Goal: Contribute content: Add original content to the website for others to see

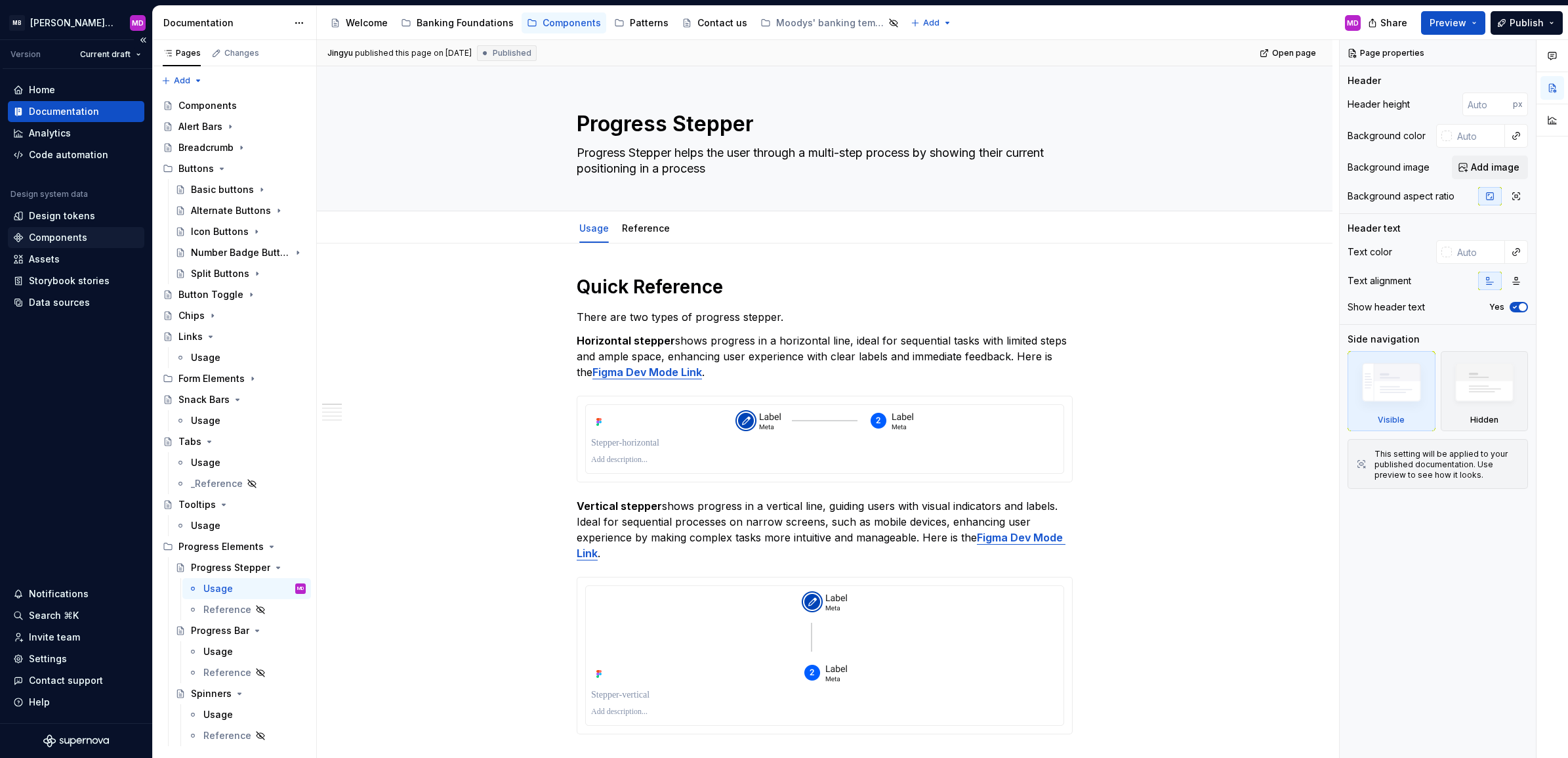
click at [67, 232] on div "Components" at bounding box center [58, 237] width 58 height 13
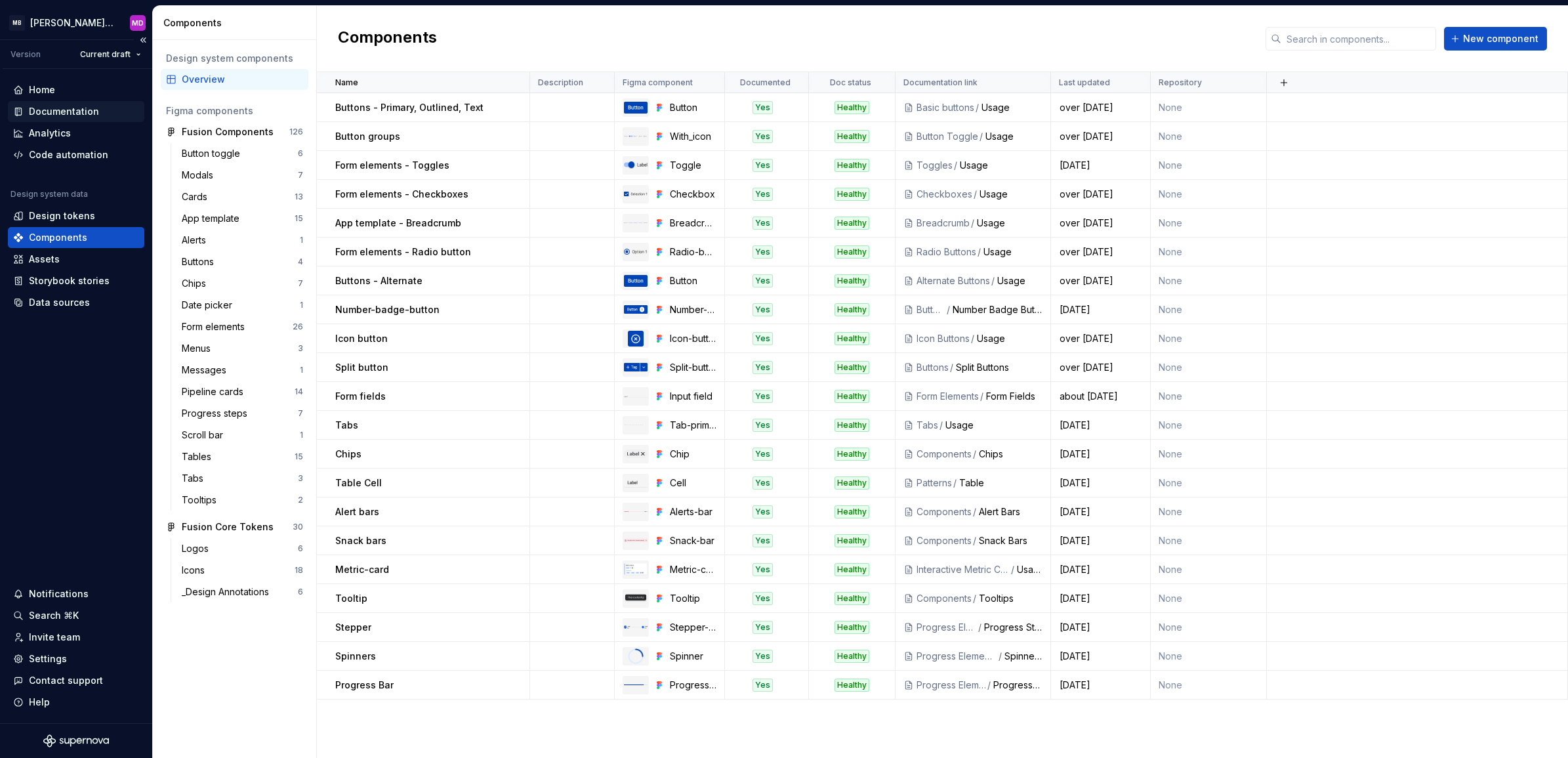
click at [40, 113] on div "Documentation" at bounding box center [63, 111] width 70 height 13
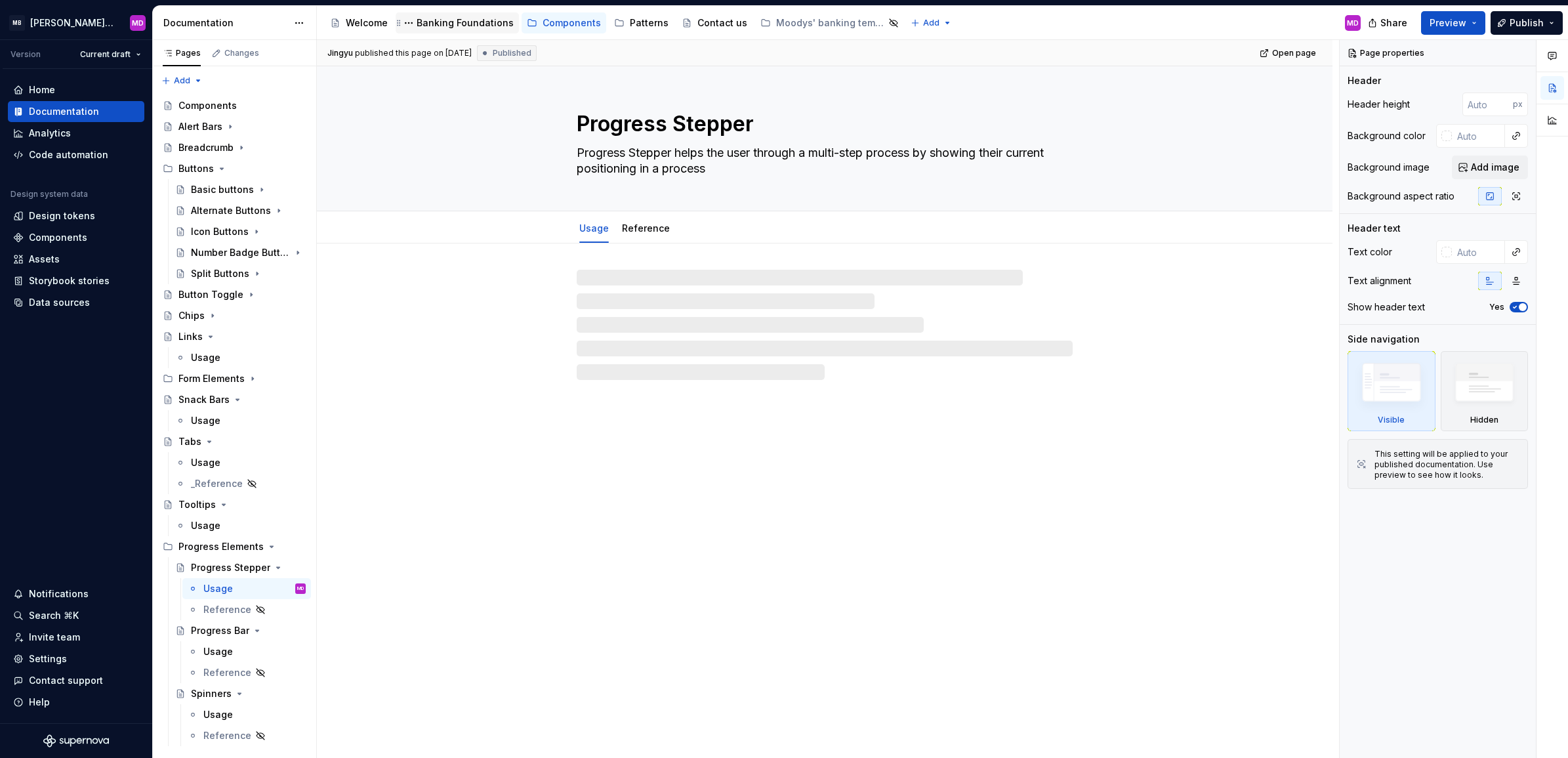
click at [435, 22] on div "Banking Foundations" at bounding box center [465, 22] width 97 height 13
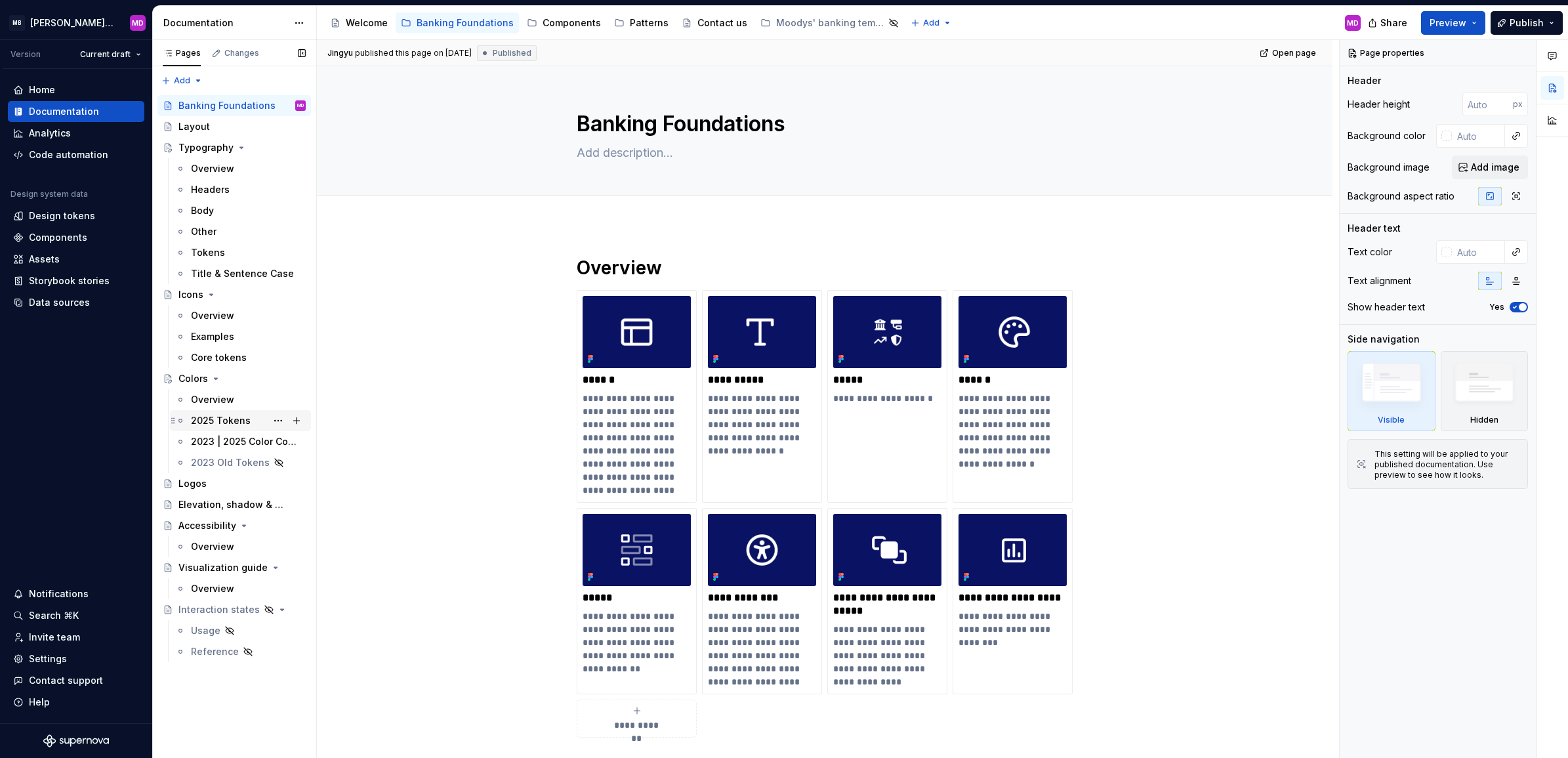
click at [241, 417] on div "2025 Tokens" at bounding box center [221, 420] width 60 height 13
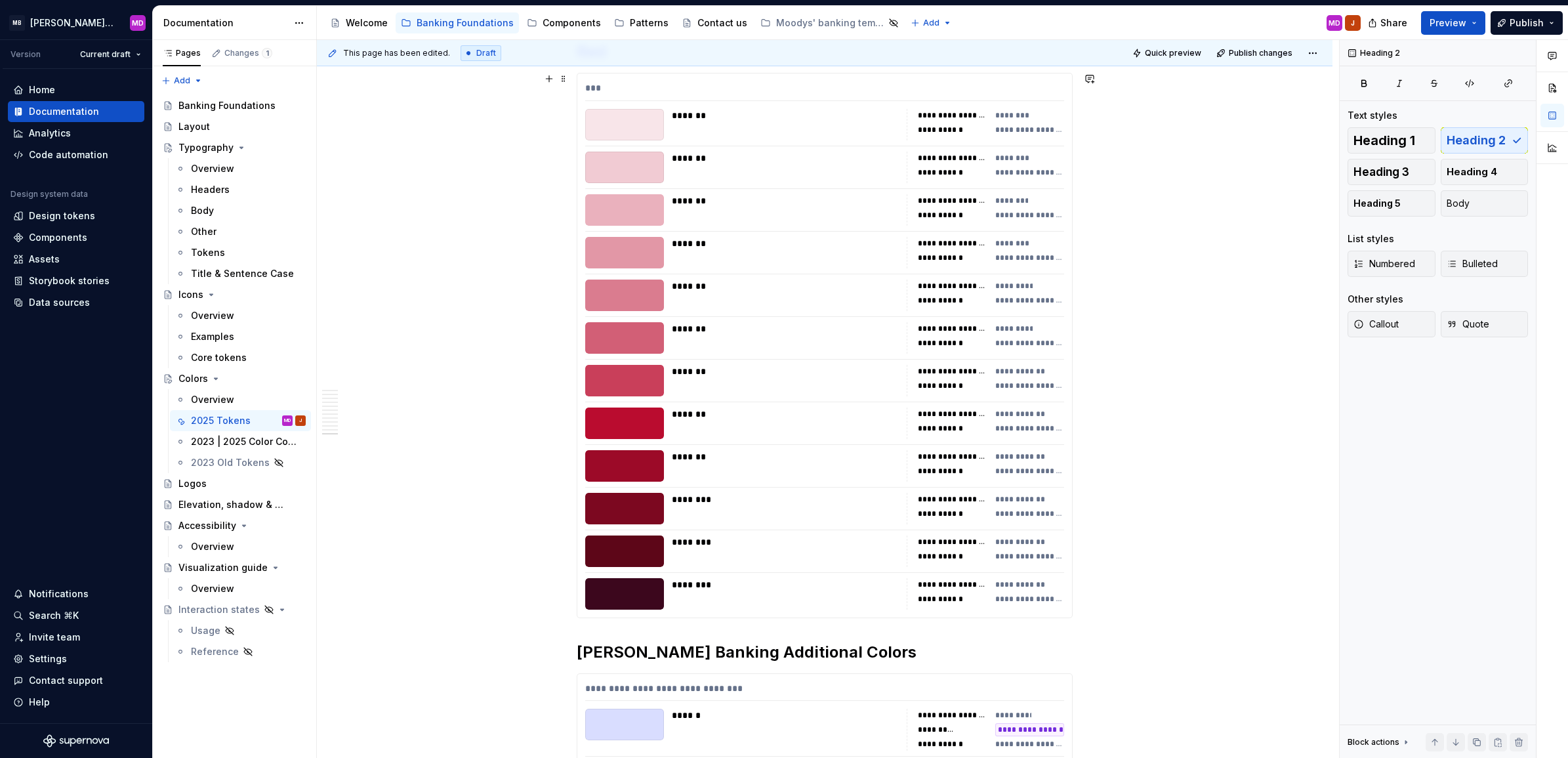
scroll to position [6685, 0]
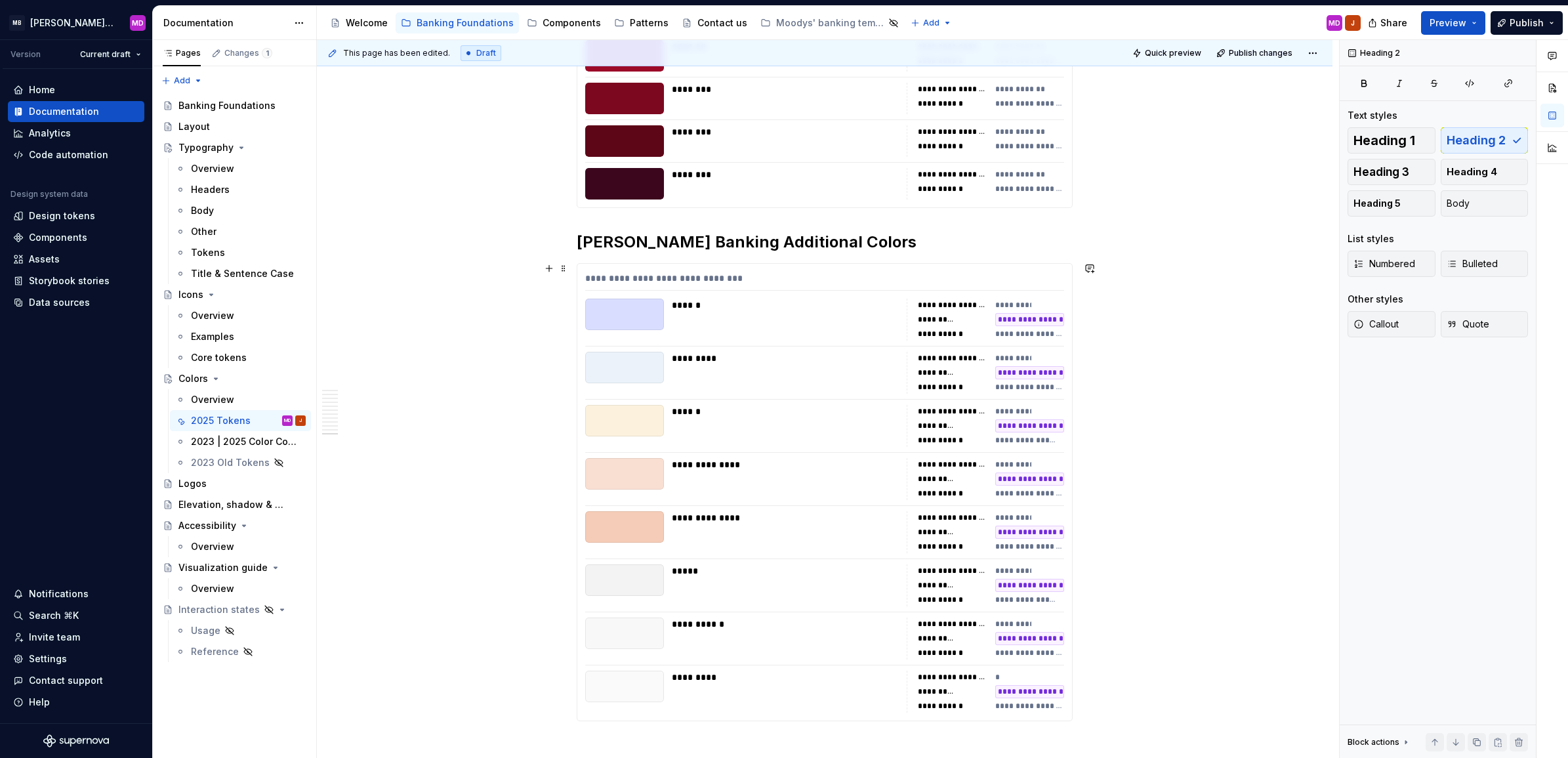
click at [769, 287] on div "**********" at bounding box center [824, 281] width 479 height 19
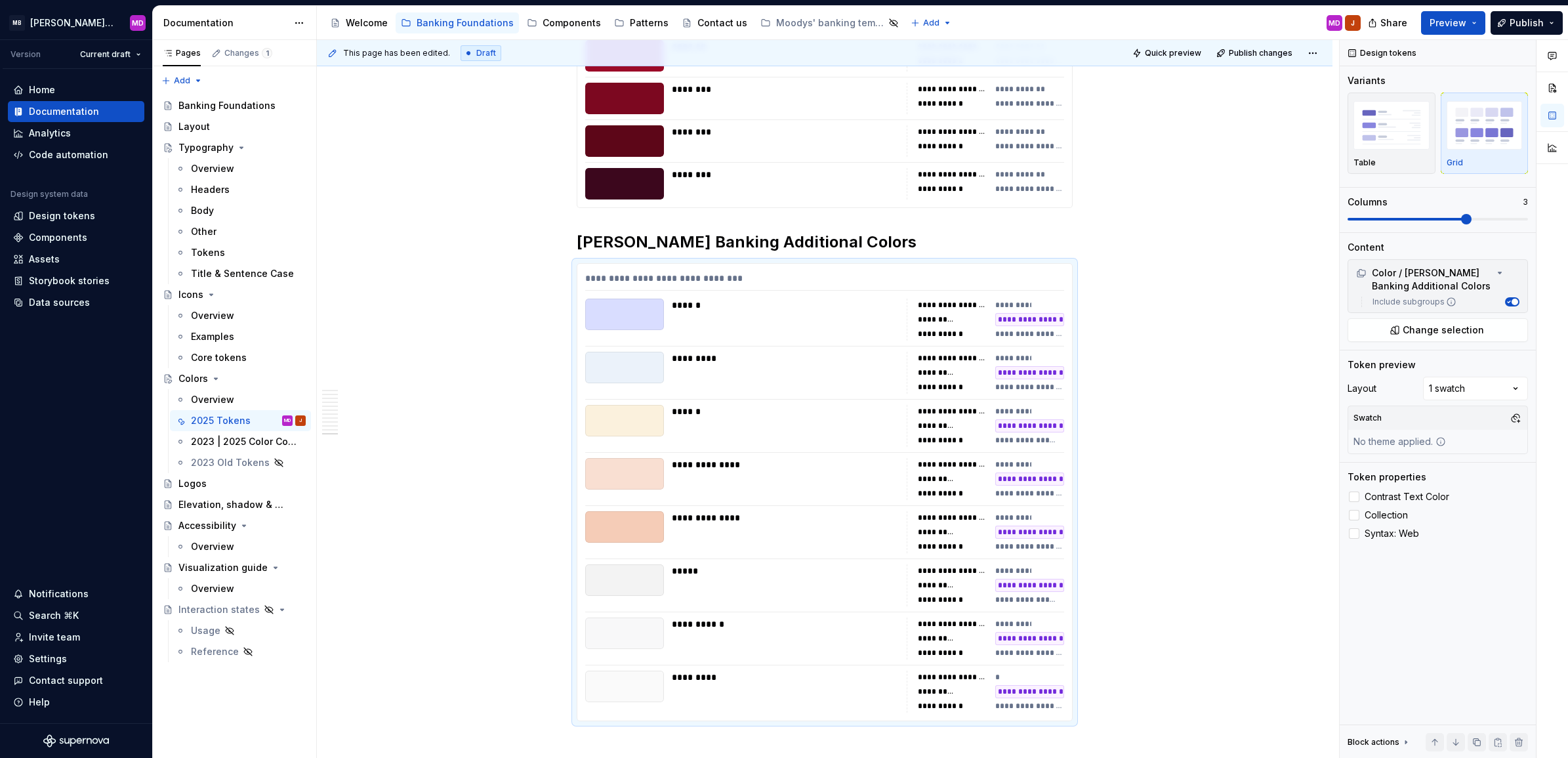
click at [851, 150] on div "********" at bounding box center [786, 141] width 227 height 31
click at [864, 402] on div "**********" at bounding box center [825, 492] width 495 height 457
click at [1366, 514] on span "Collection" at bounding box center [1387, 515] width 43 height 10
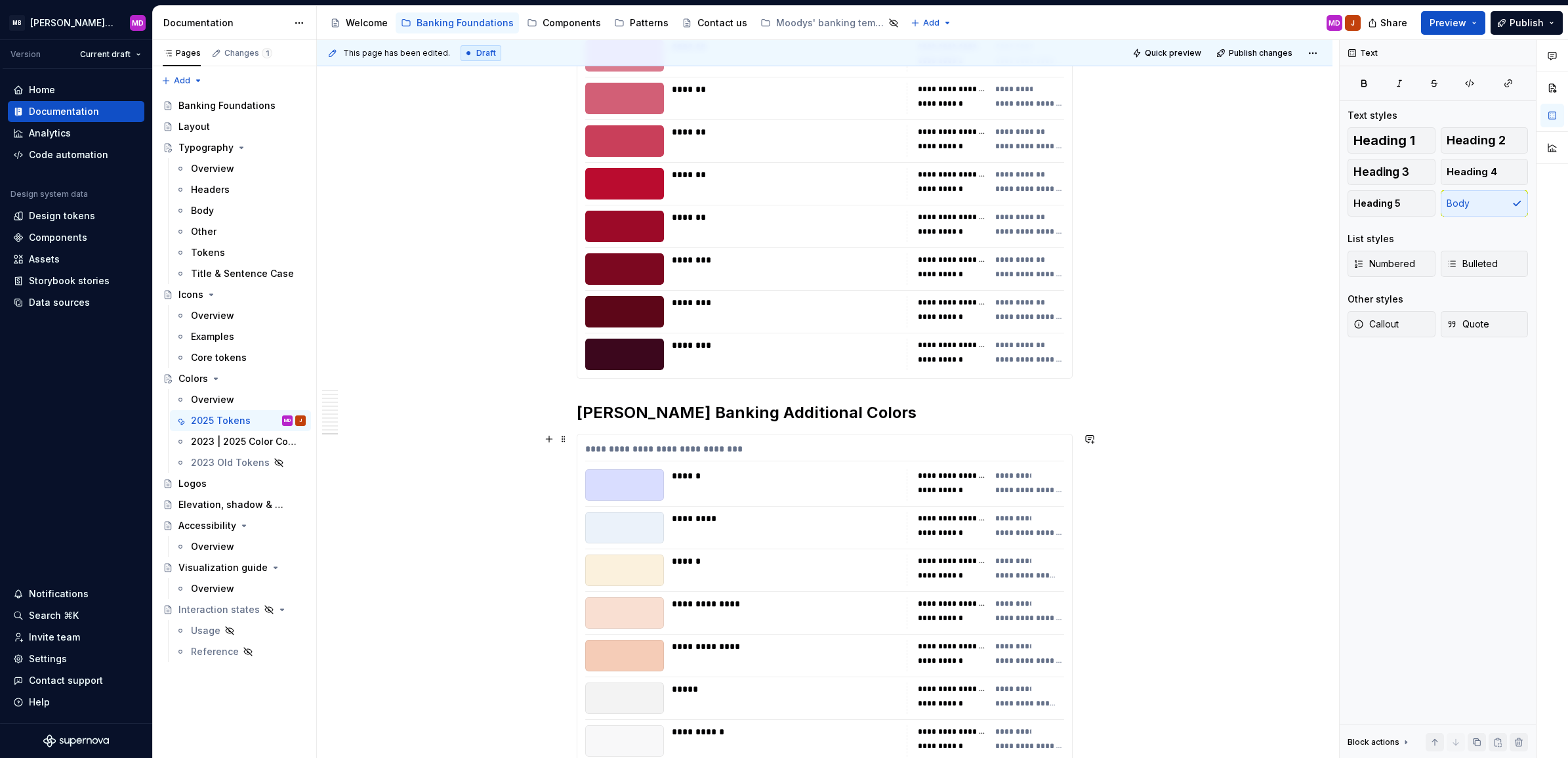
scroll to position [6439, 0]
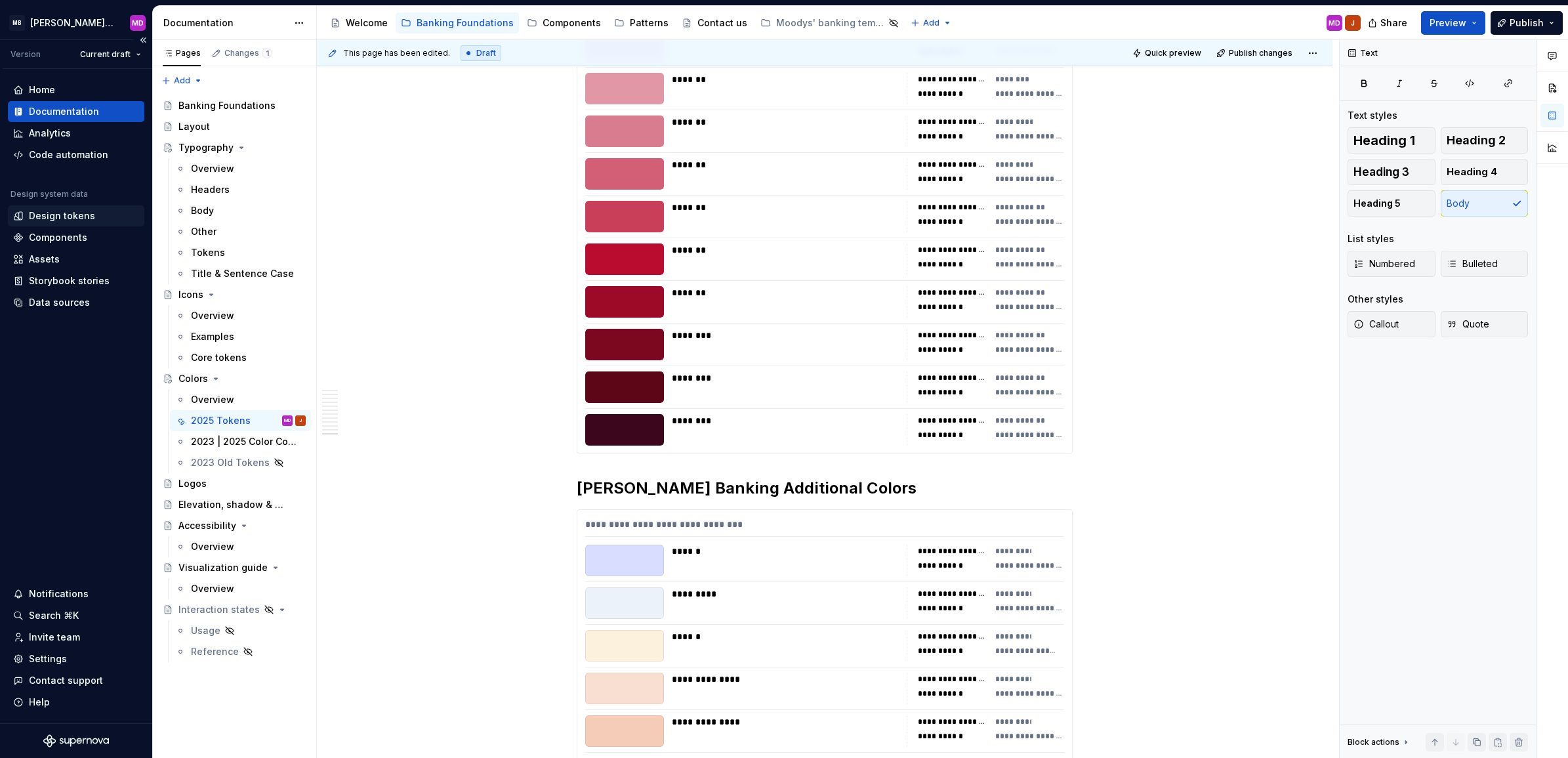
click at [88, 214] on div "Design tokens" at bounding box center [62, 216] width 67 height 13
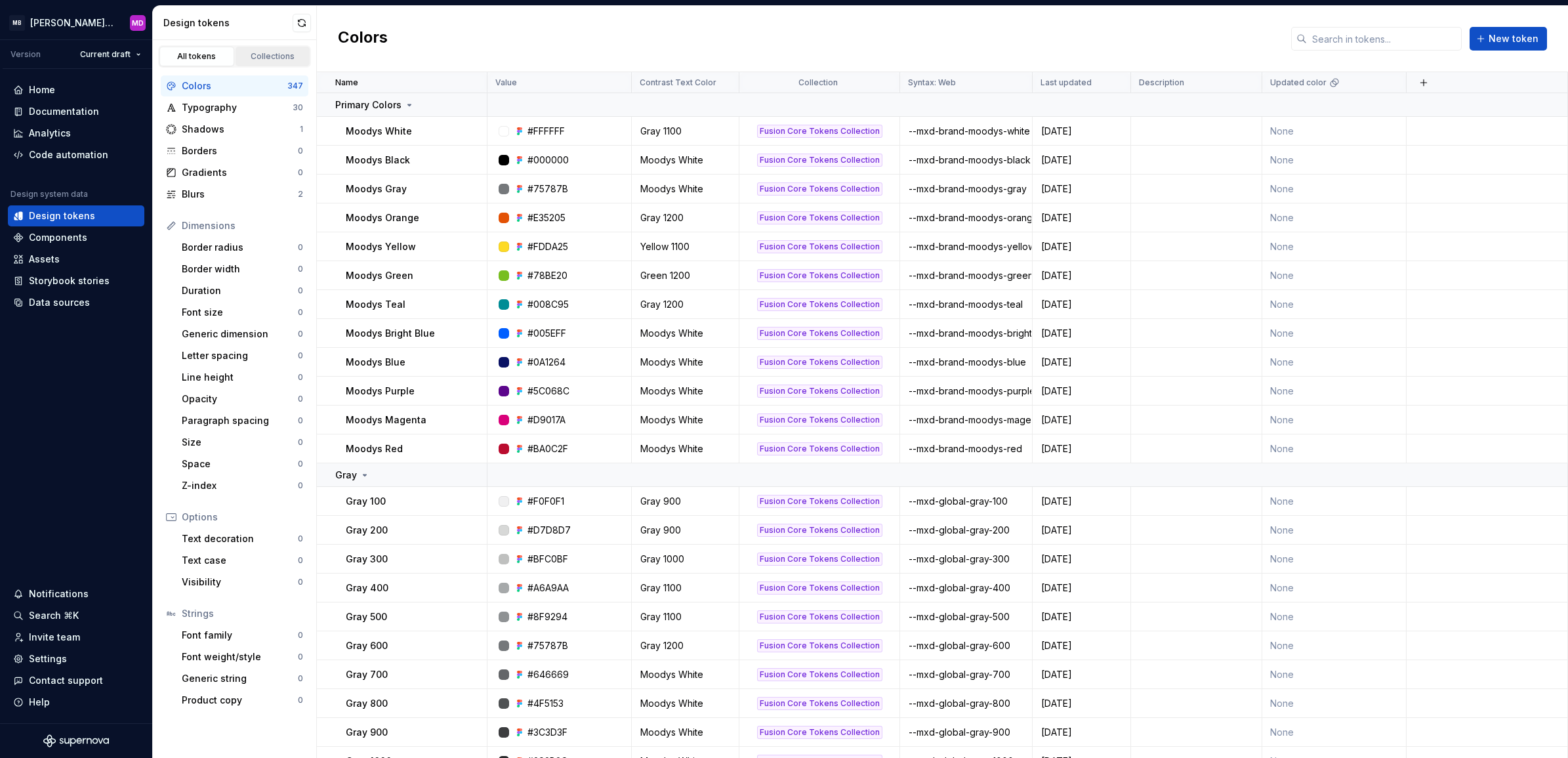
click at [277, 60] on div "Collections" at bounding box center [273, 56] width 66 height 10
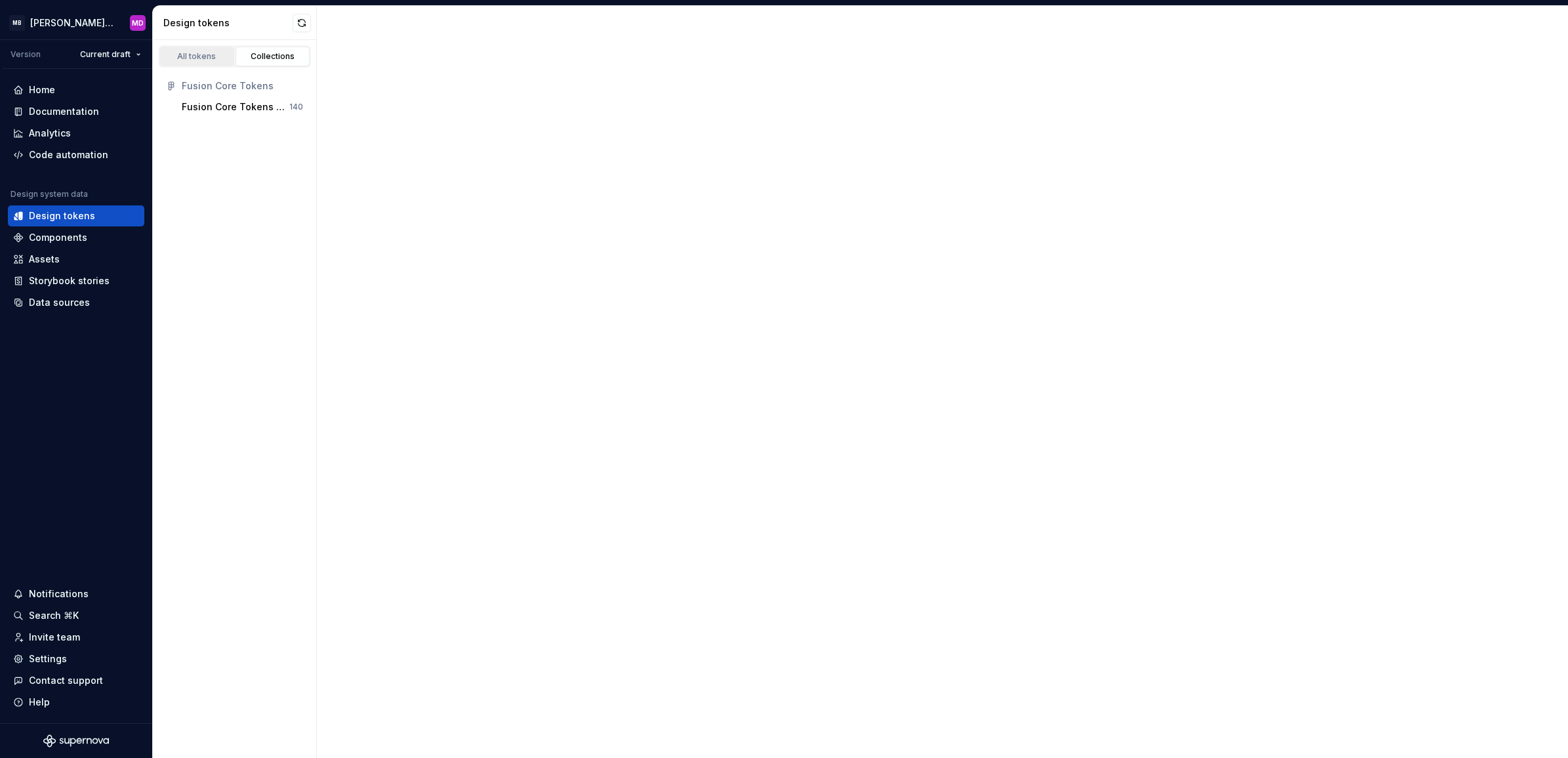
click at [213, 54] on div "All tokens" at bounding box center [196, 56] width 66 height 10
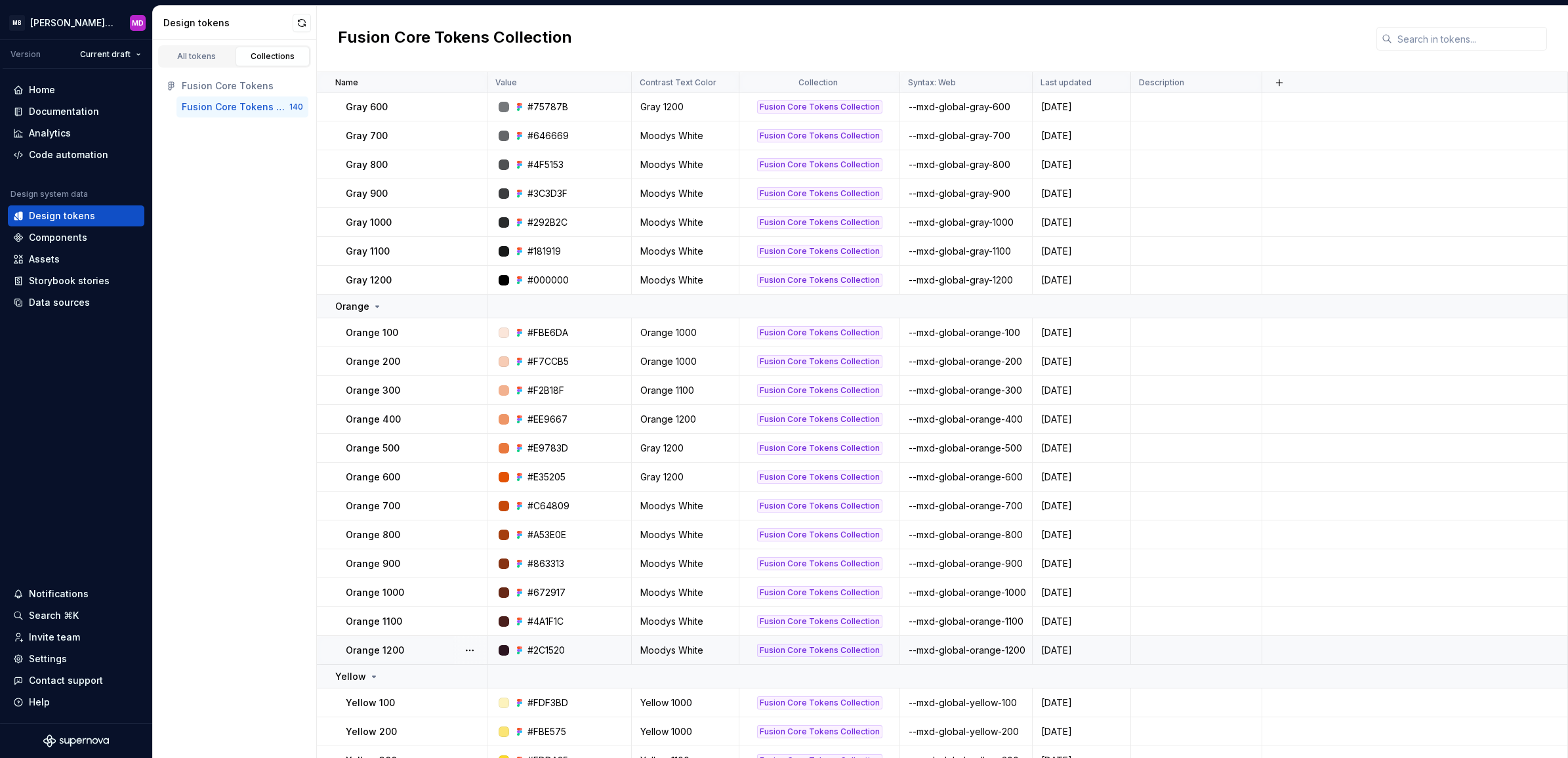
scroll to position [821, 0]
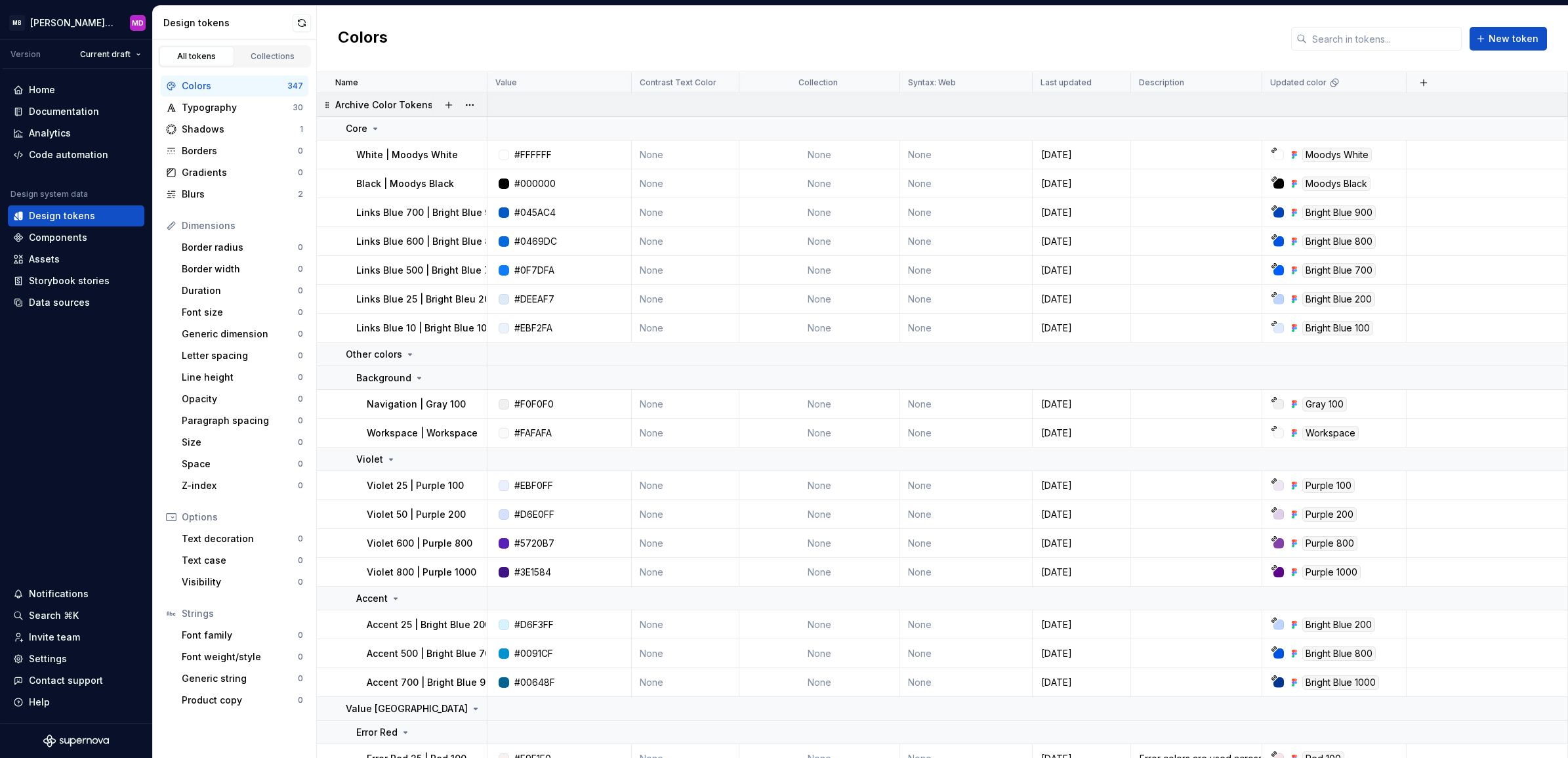
click at [434, 103] on div at bounding box center [459, 105] width 55 height 23
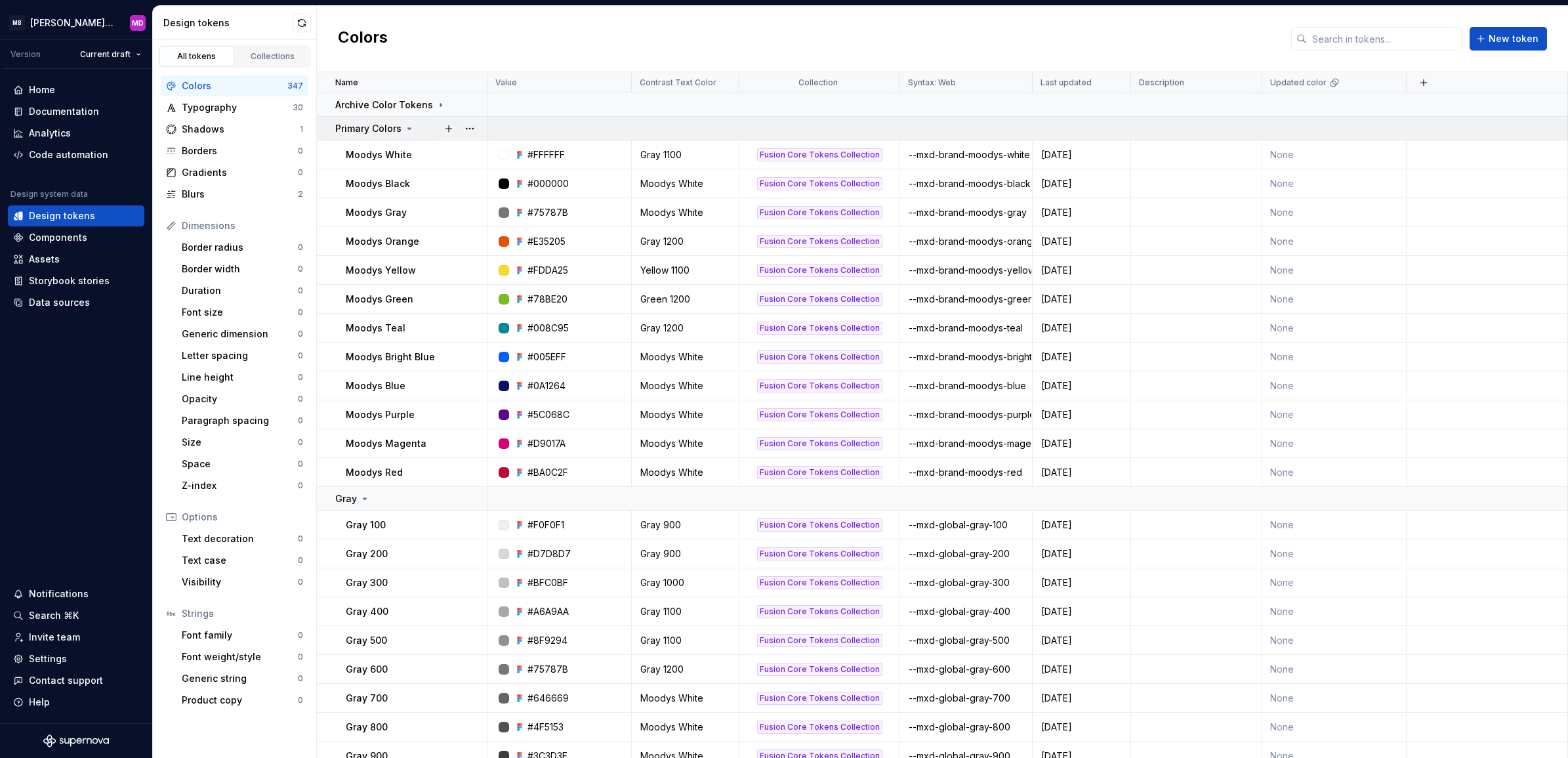
click at [407, 129] on icon at bounding box center [409, 128] width 10 height 10
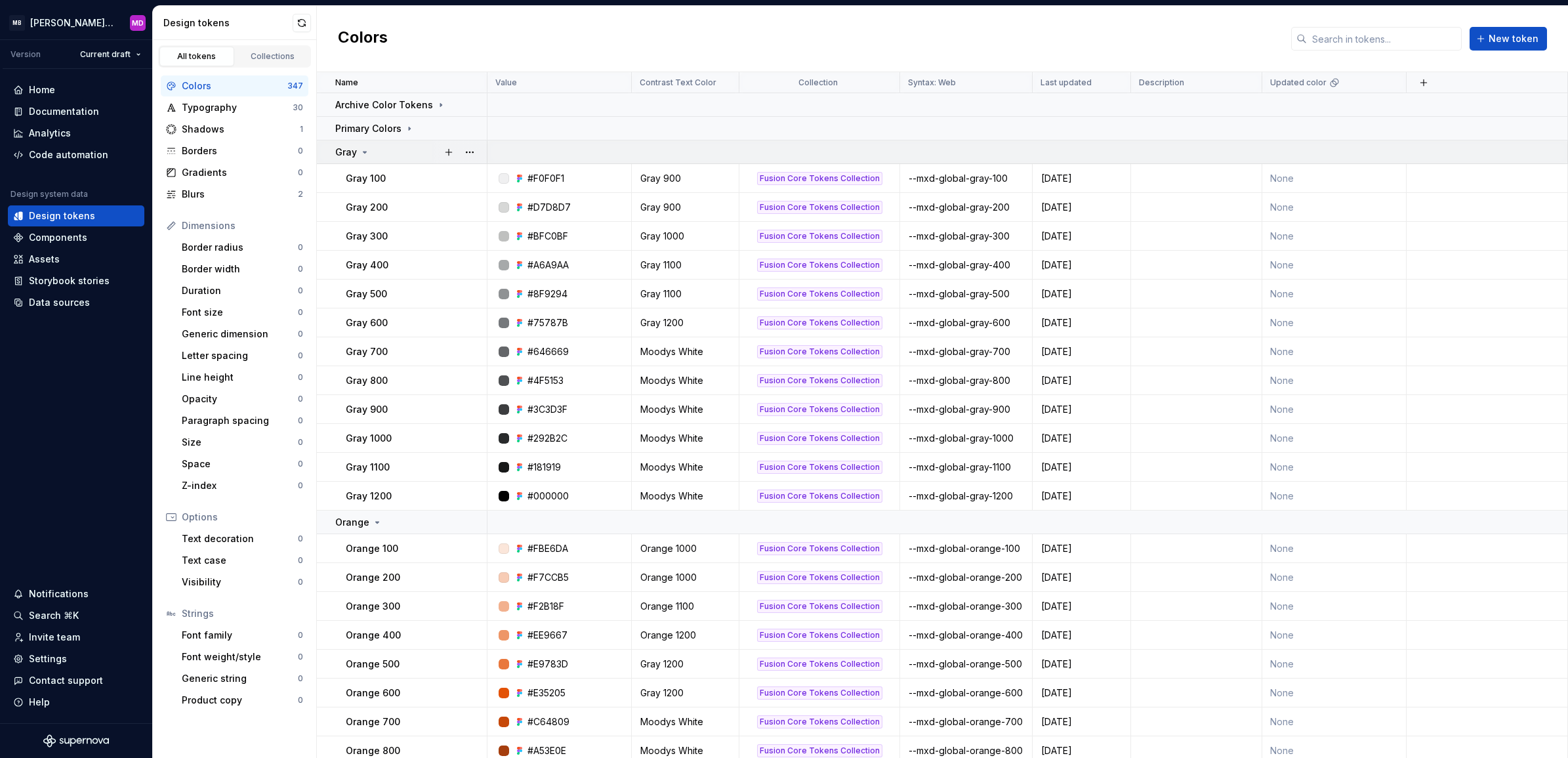
click at [370, 148] on div "Gray" at bounding box center [411, 152] width 151 height 13
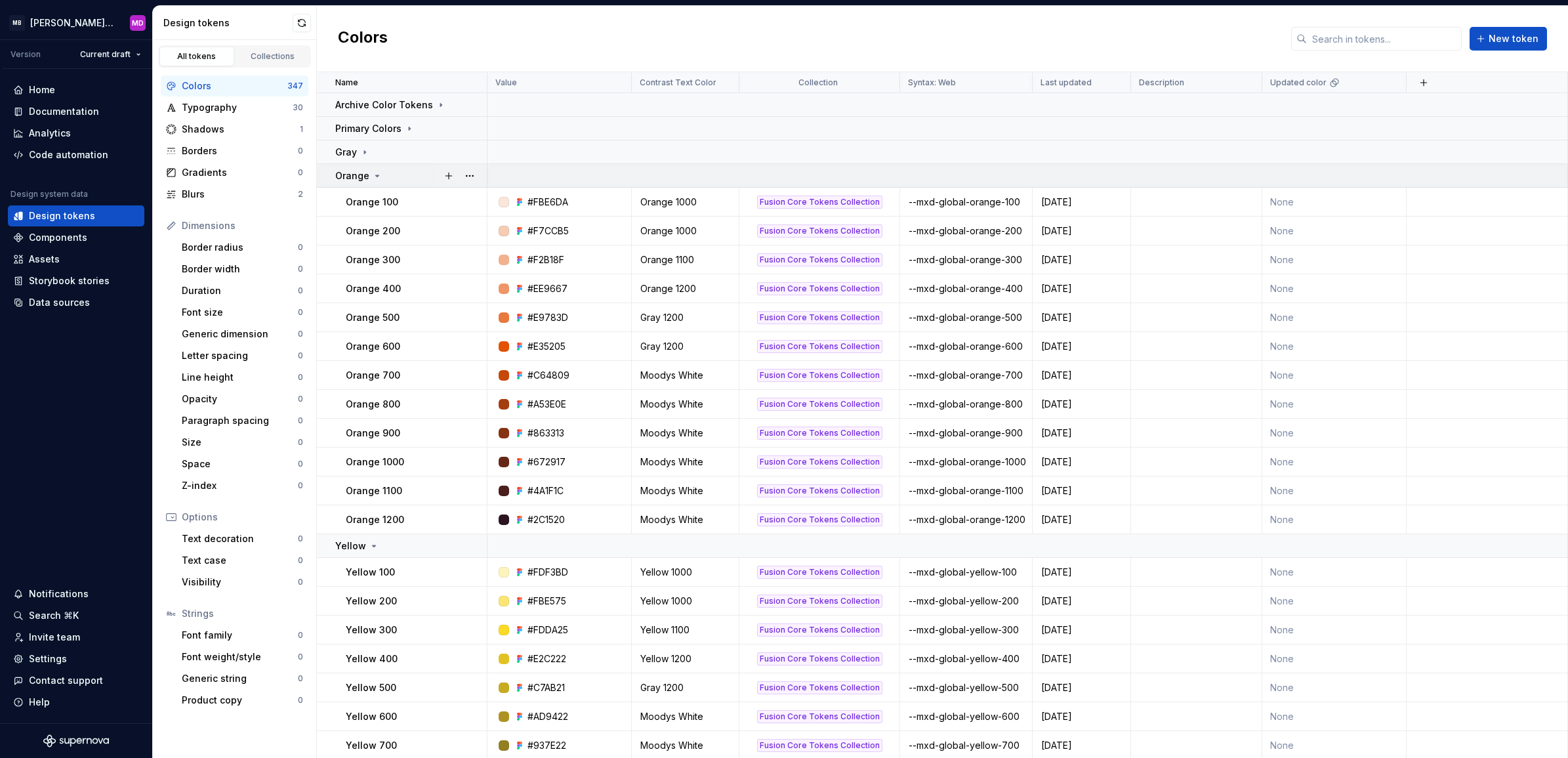
click at [375, 169] on div "Orange" at bounding box center [359, 175] width 48 height 13
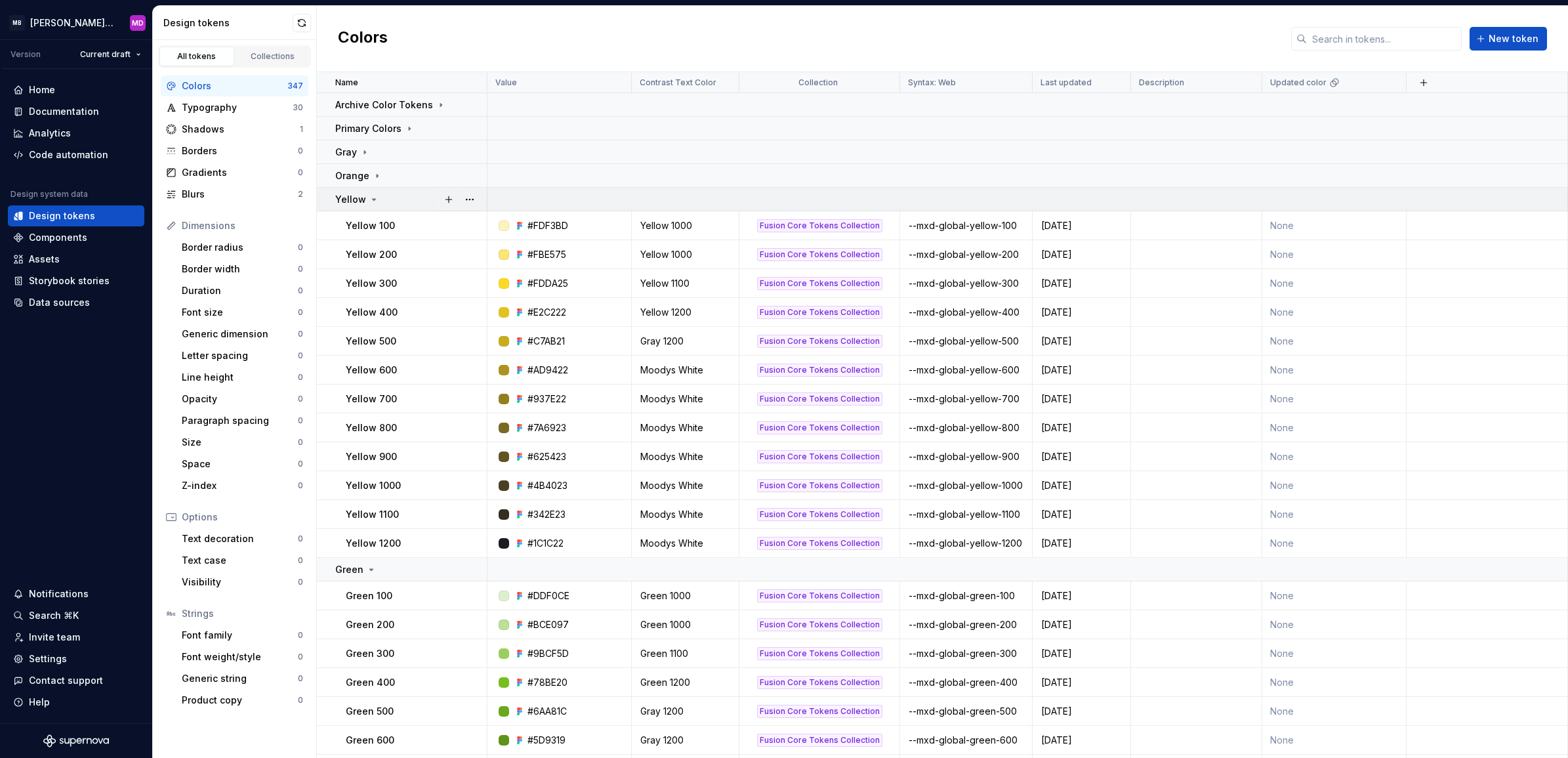
click at [381, 194] on div "Yellow" at bounding box center [411, 199] width 151 height 13
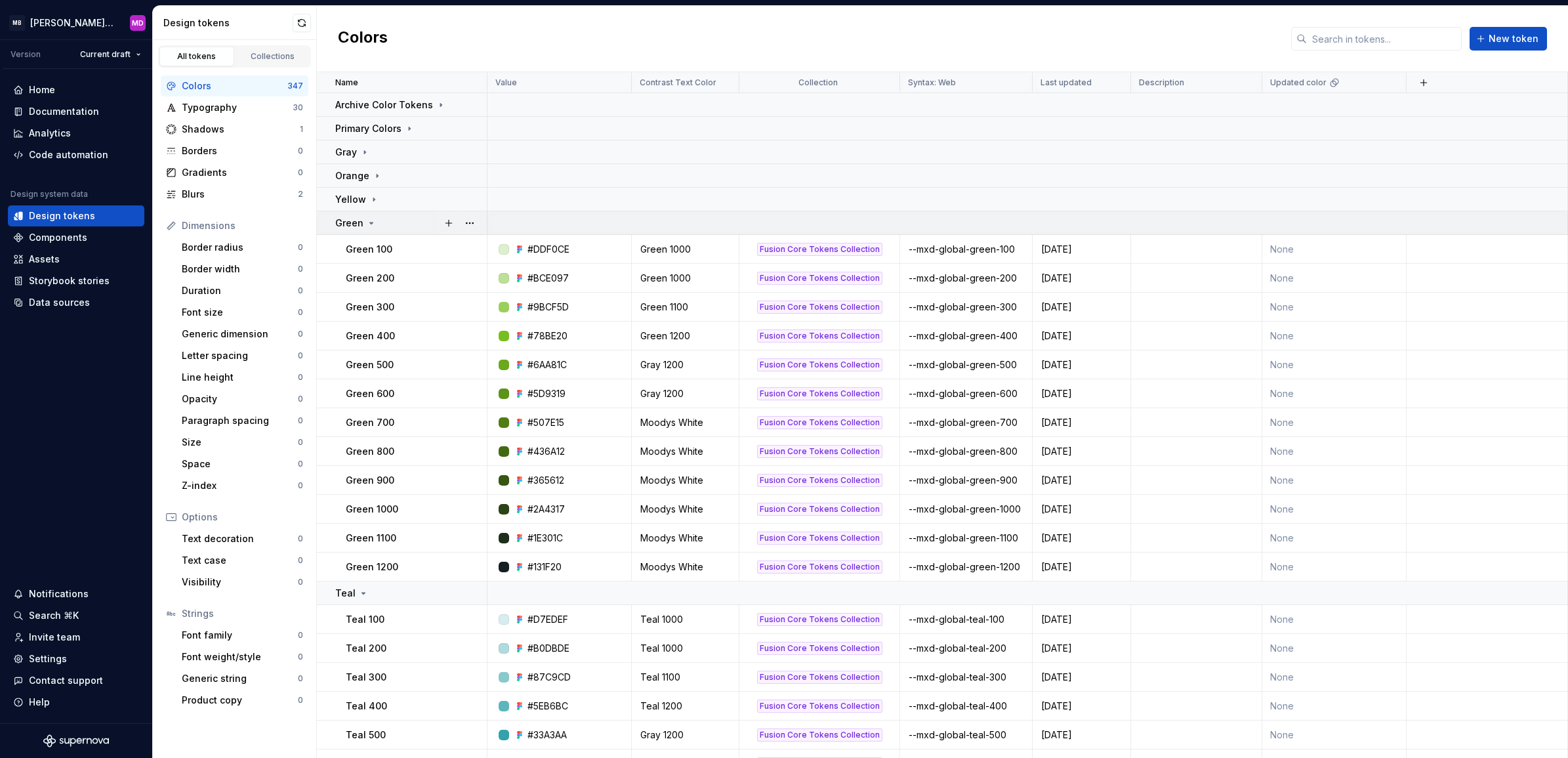
click at [379, 220] on div "Green" at bounding box center [411, 223] width 151 height 13
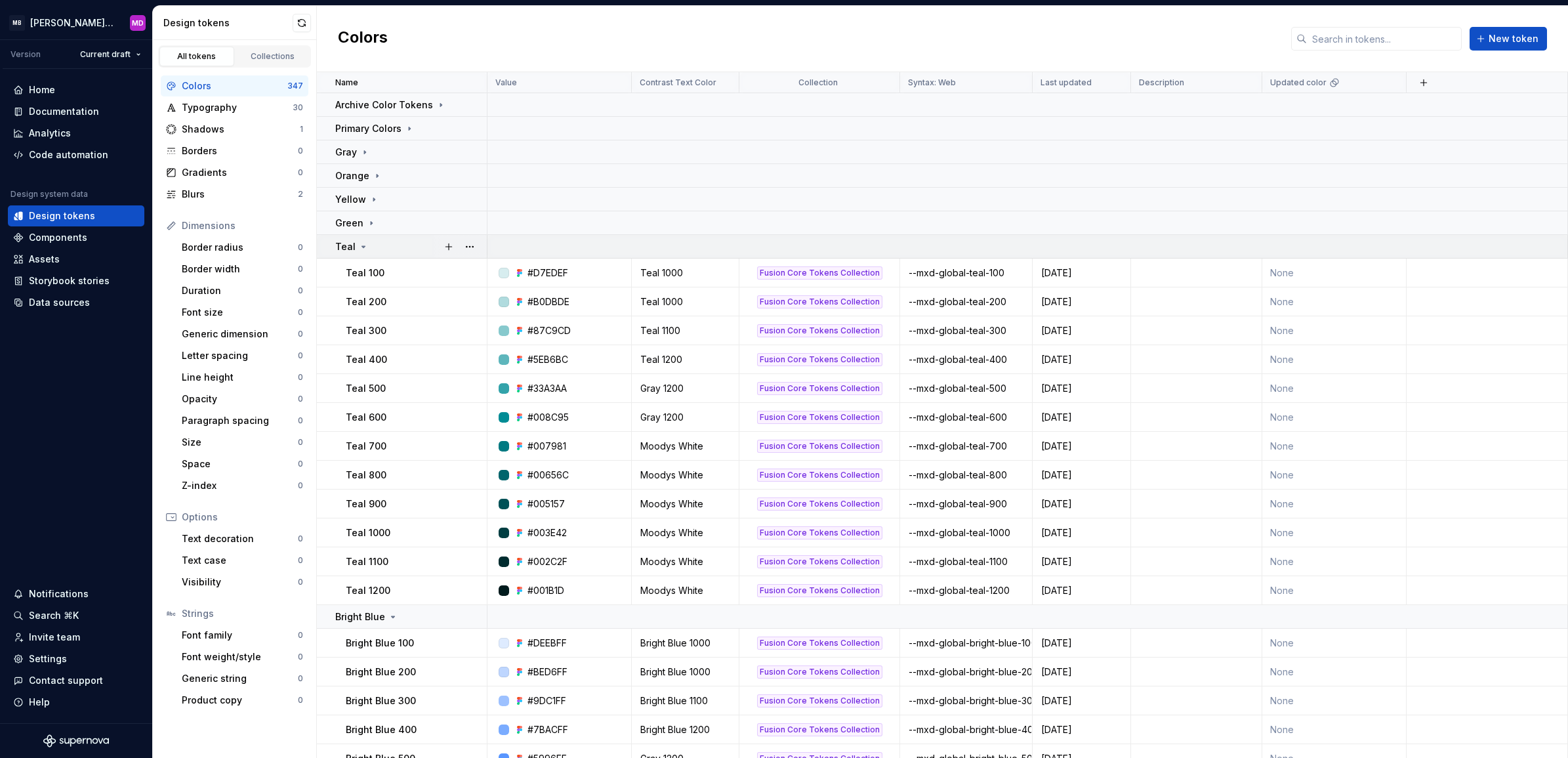
click at [383, 247] on div "Teal" at bounding box center [411, 246] width 151 height 13
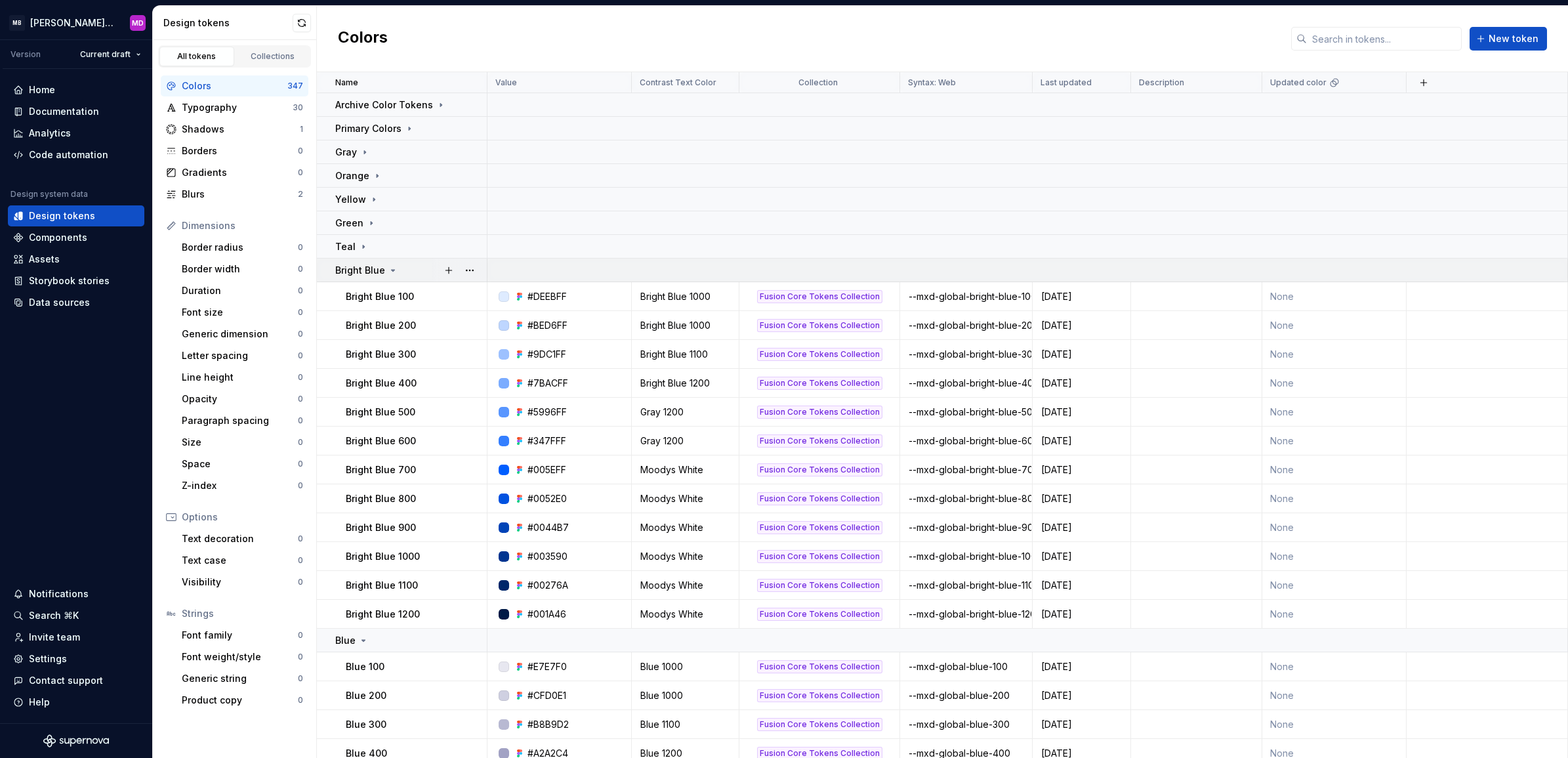
click at [386, 277] on td "Bright Blue" at bounding box center [402, 270] width 171 height 24
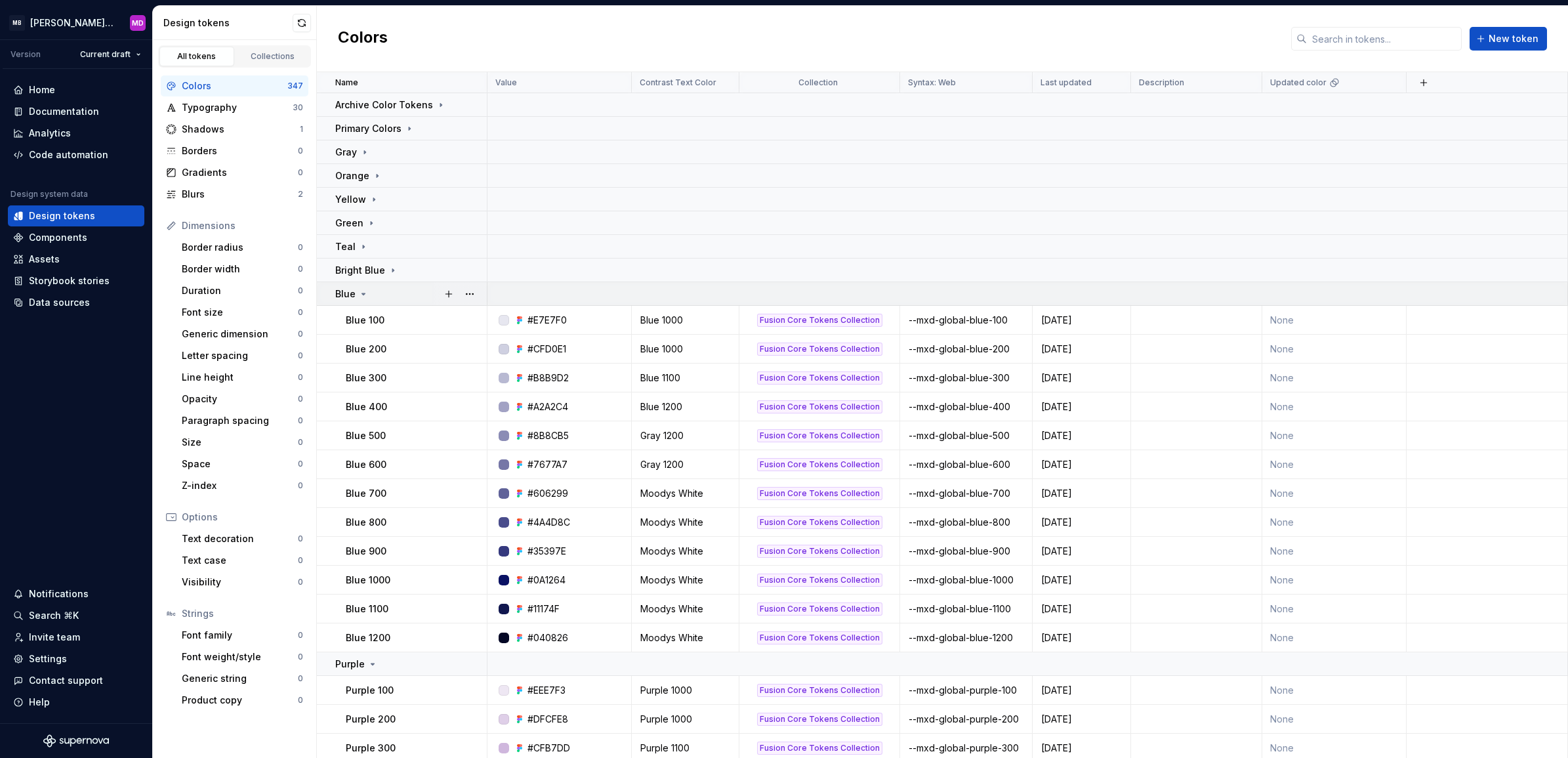
click at [381, 297] on div "Blue" at bounding box center [411, 294] width 151 height 13
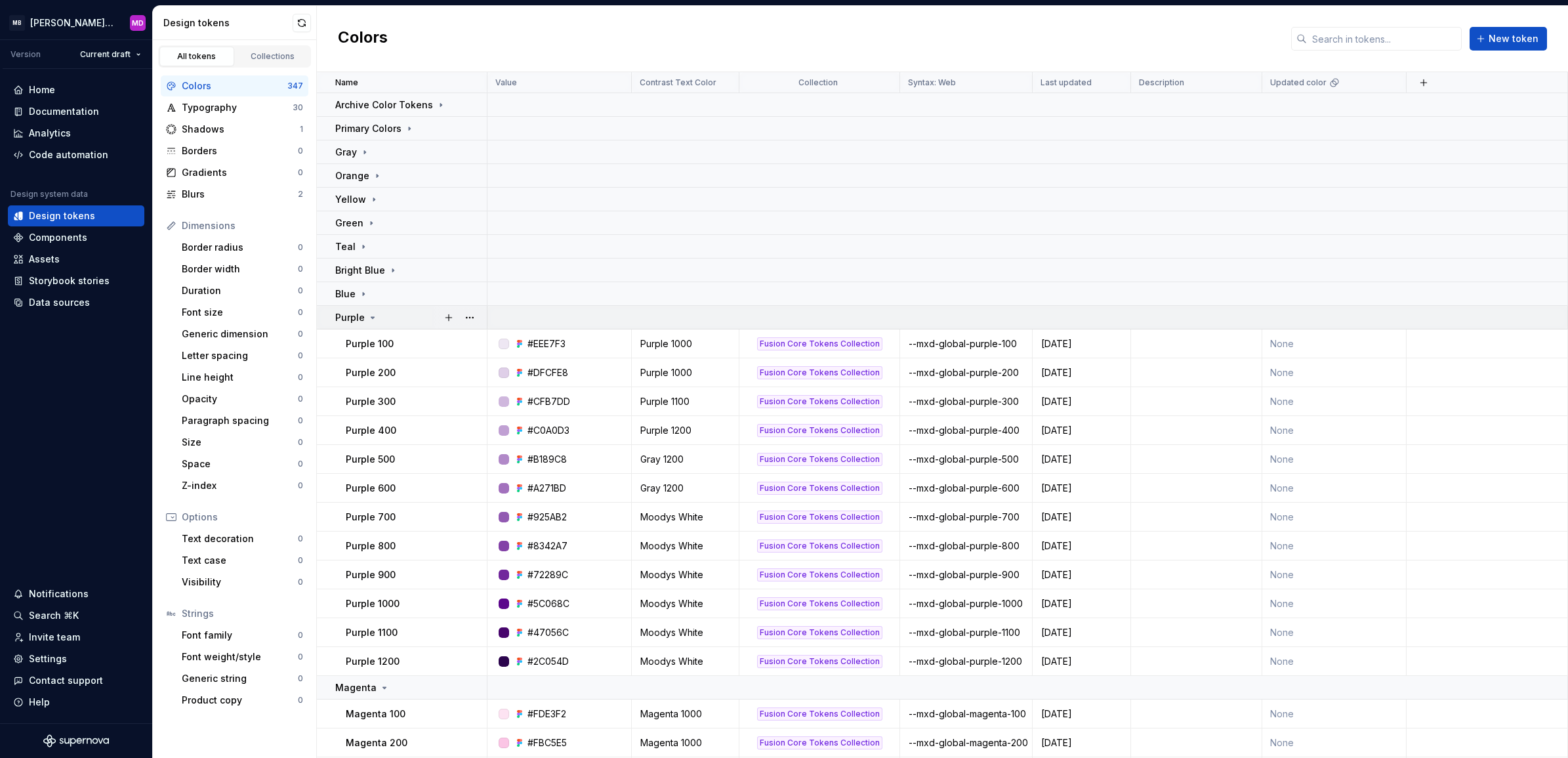
click at [374, 315] on icon at bounding box center [372, 317] width 10 height 10
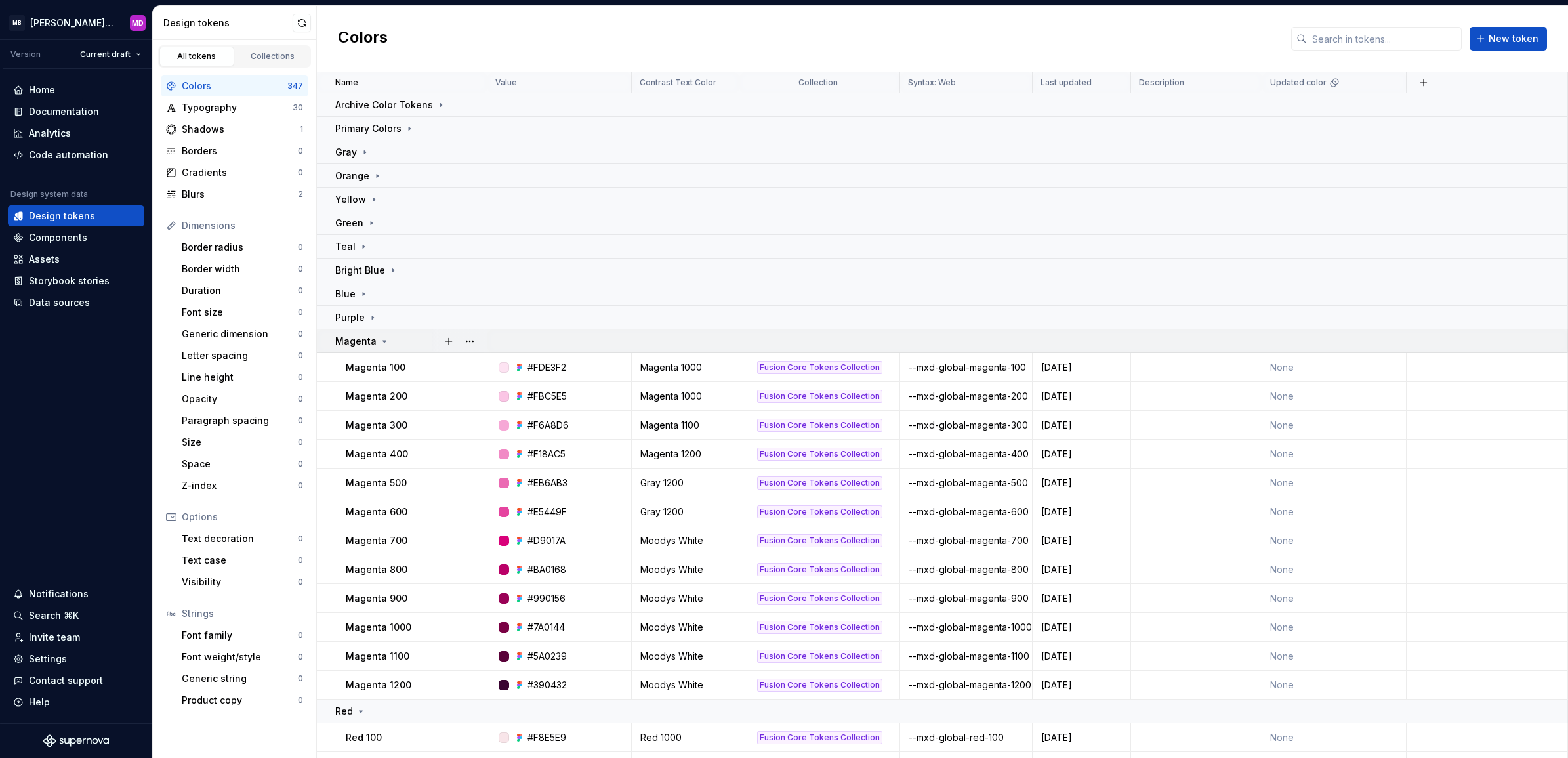
click at [369, 341] on p "Magenta" at bounding box center [355, 341] width 41 height 13
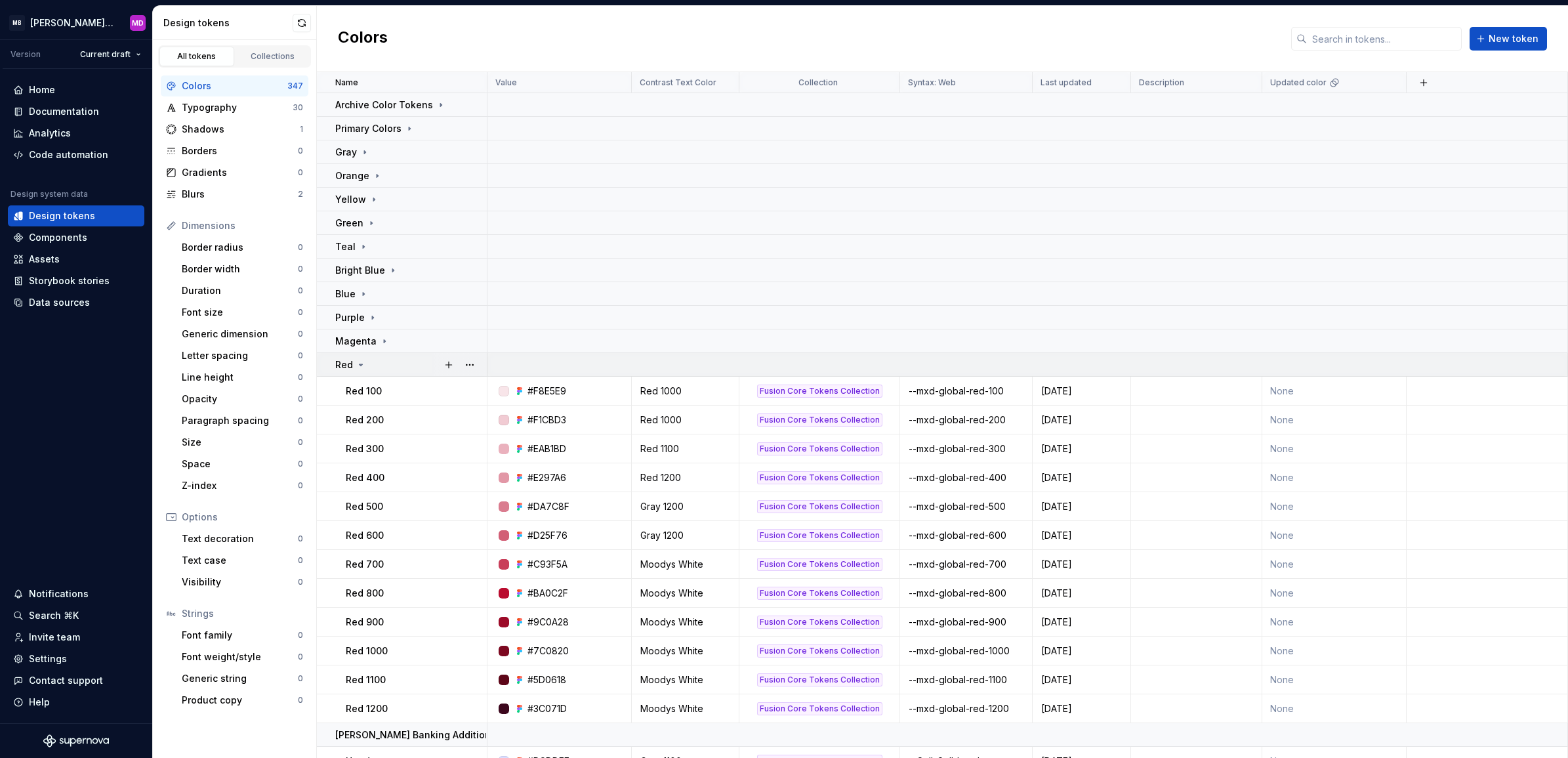
click at [376, 361] on div "Red" at bounding box center [411, 364] width 151 height 13
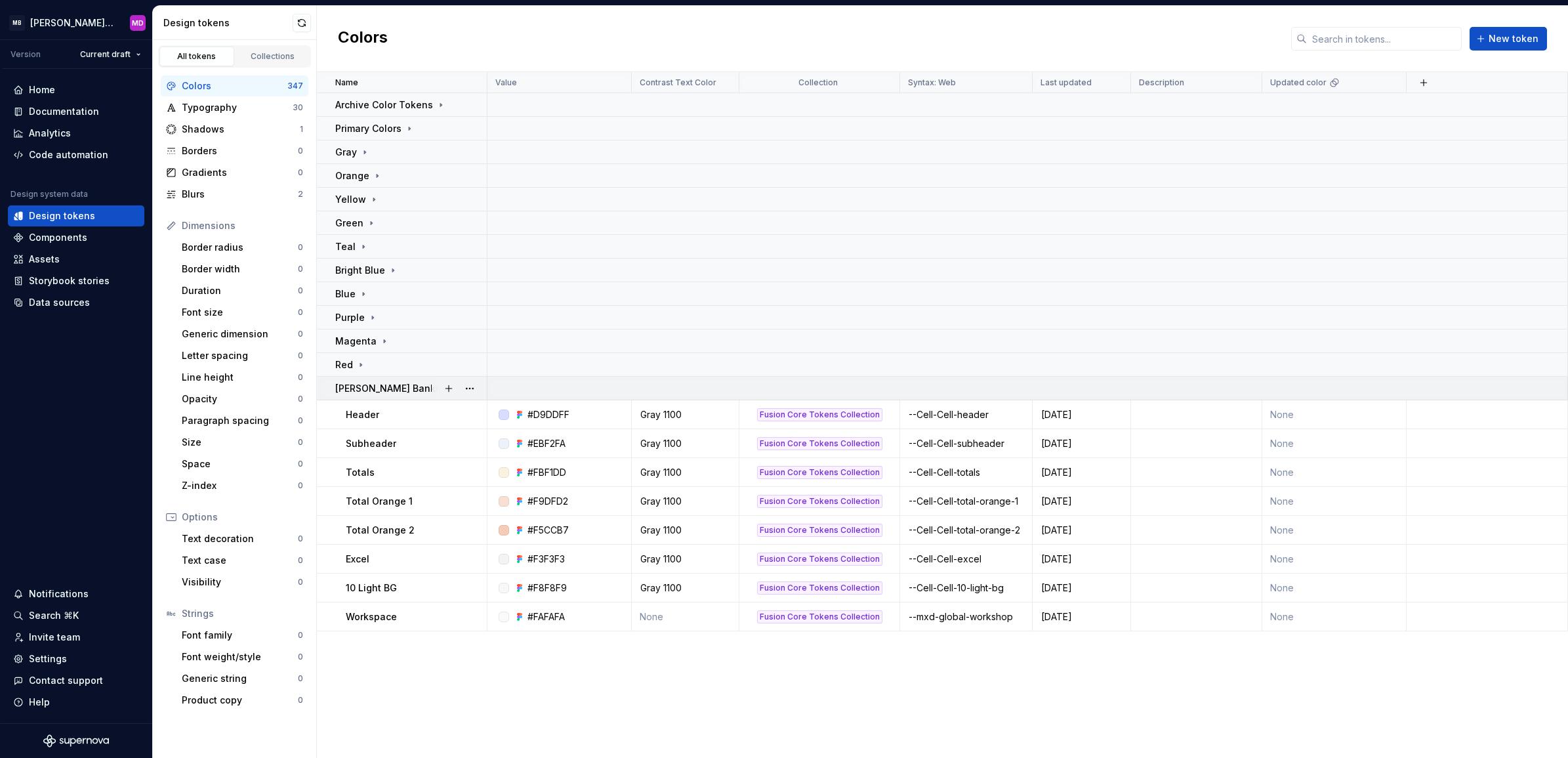
click at [372, 387] on p "Moody's Banking Additional Colors" at bounding box center [433, 388] width 196 height 13
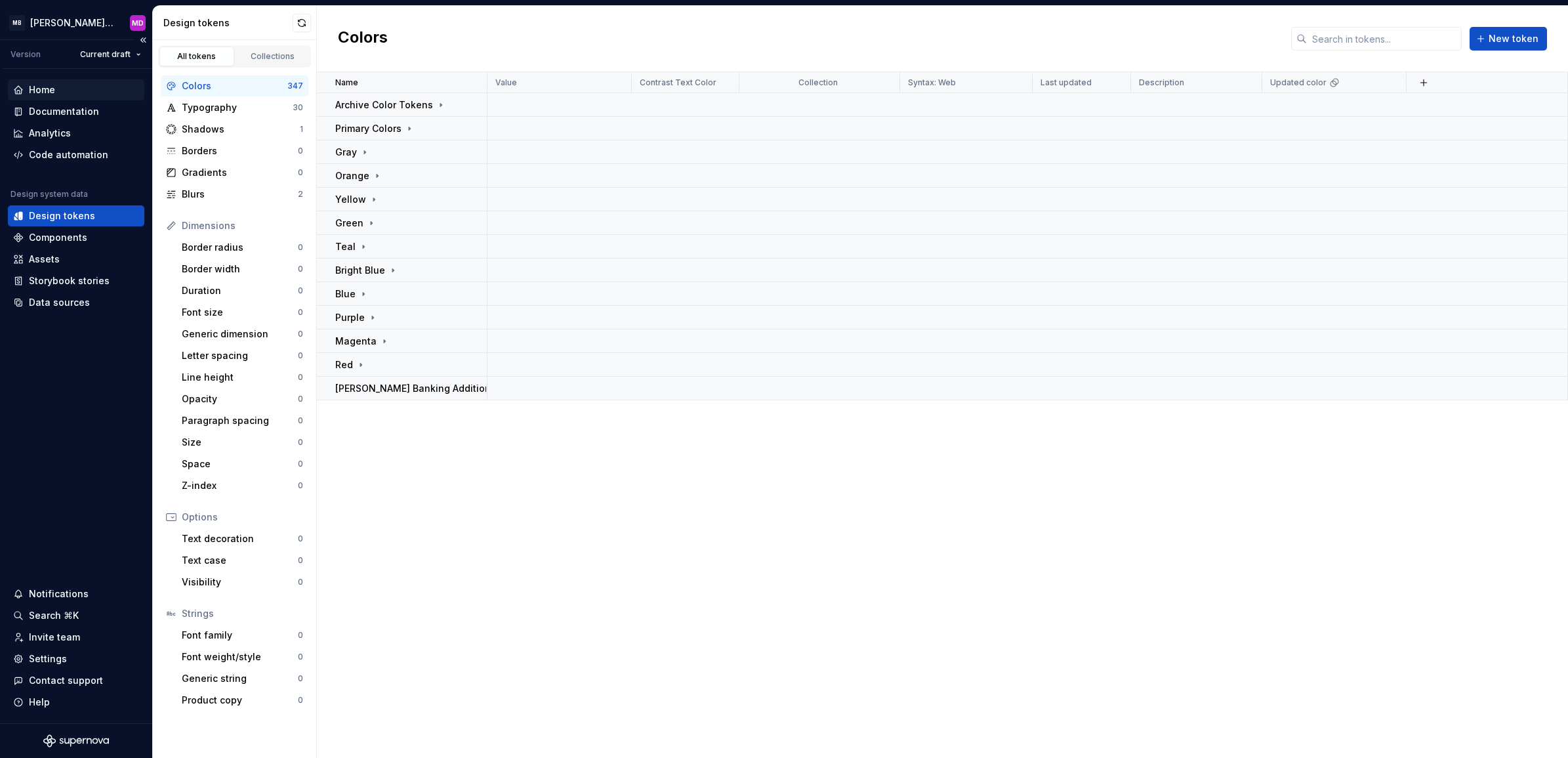
drag, startPoint x: 67, startPoint y: 110, endPoint x: 67, endPoint y: 97, distance: 13.0
click at [67, 110] on div "Documentation" at bounding box center [63, 111] width 70 height 13
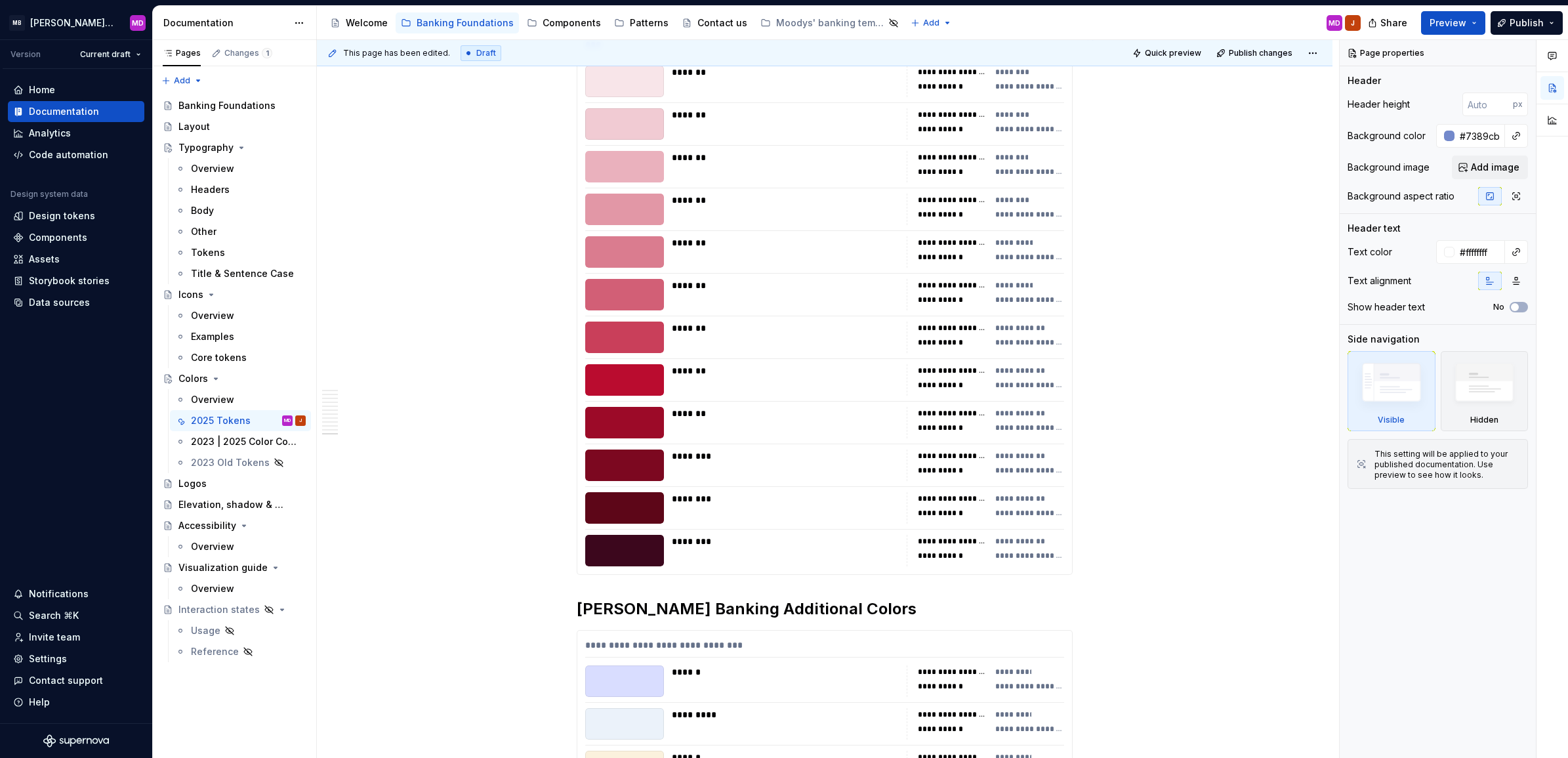
scroll to position [6837, 0]
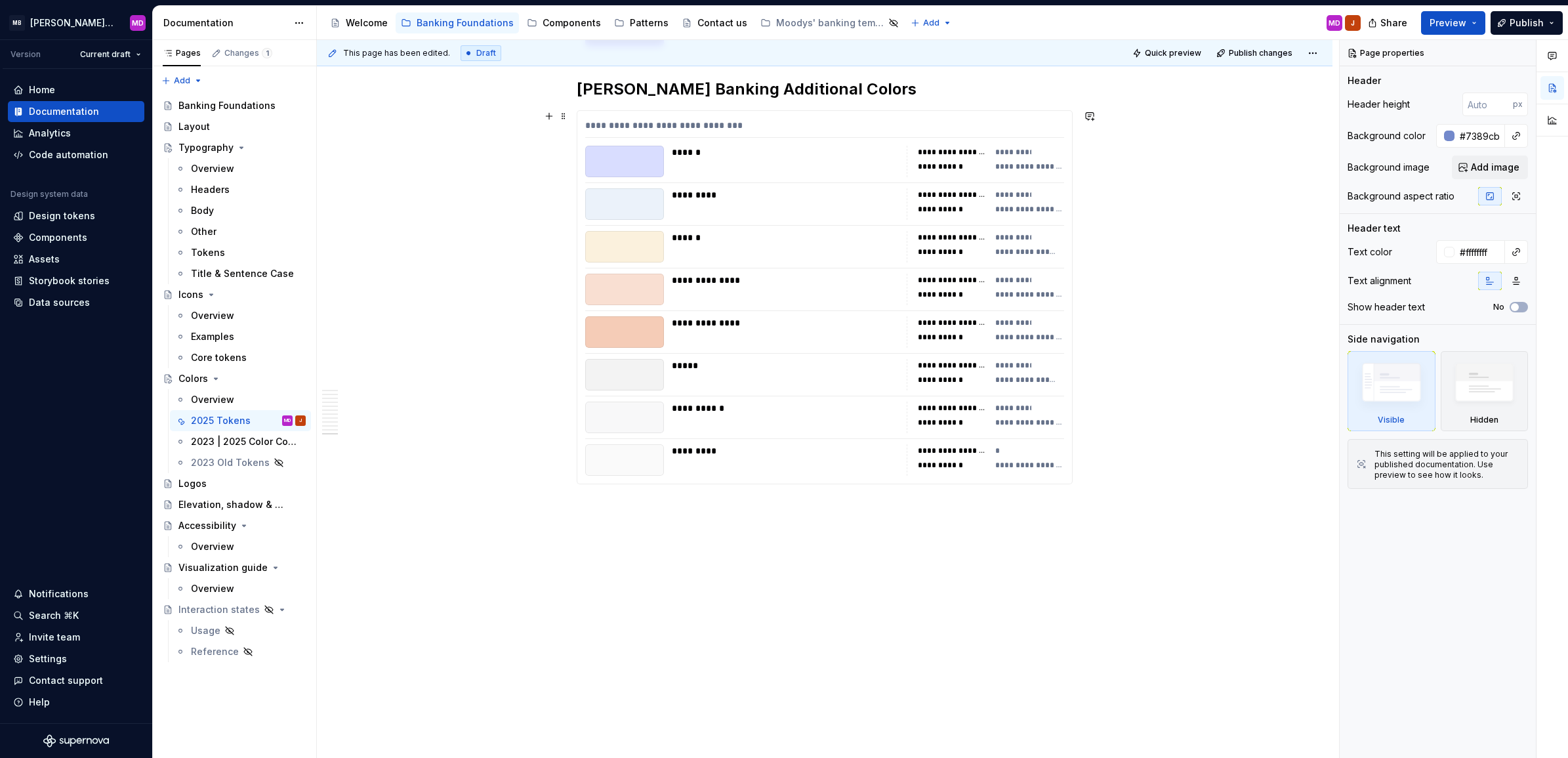
click at [789, 316] on div "**********" at bounding box center [786, 322] width 227 height 13
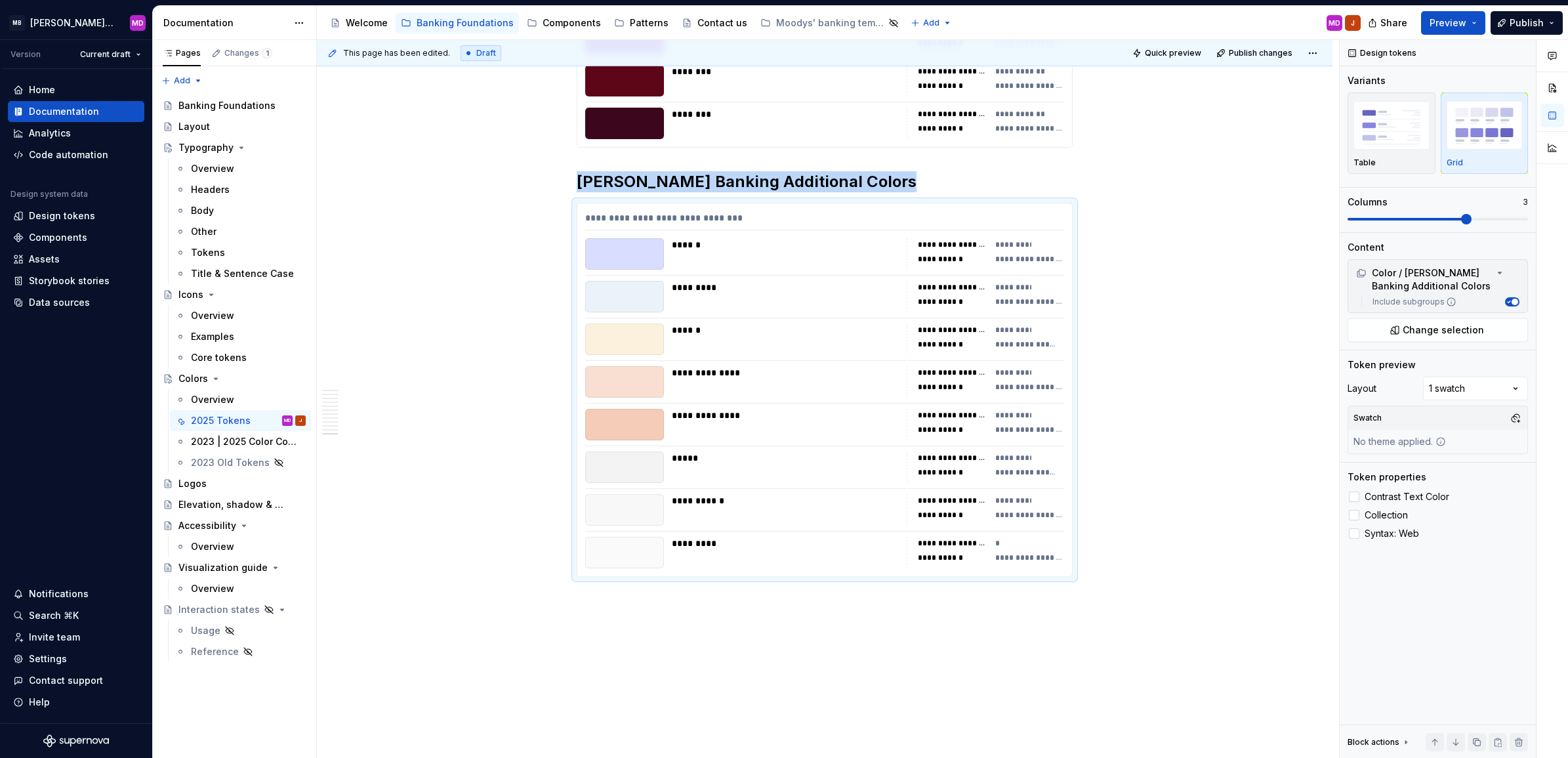
scroll to position [6673, 0]
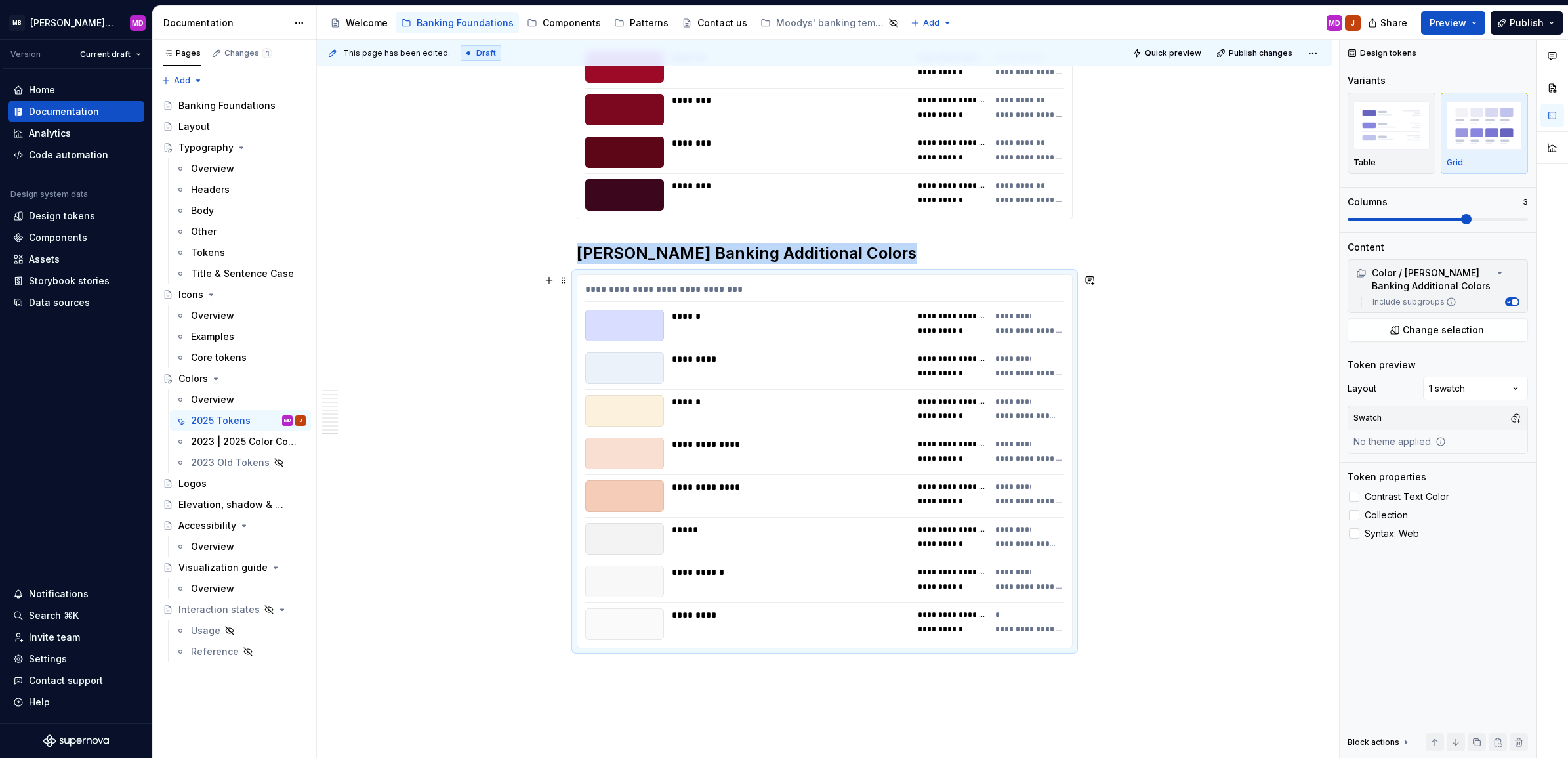
drag, startPoint x: 806, startPoint y: 417, endPoint x: 1244, endPoint y: 296, distance: 454.4
click at [565, 281] on span at bounding box center [563, 280] width 10 height 18
drag, startPoint x: 226, startPoint y: 434, endPoint x: 1424, endPoint y: 255, distance: 1211.3
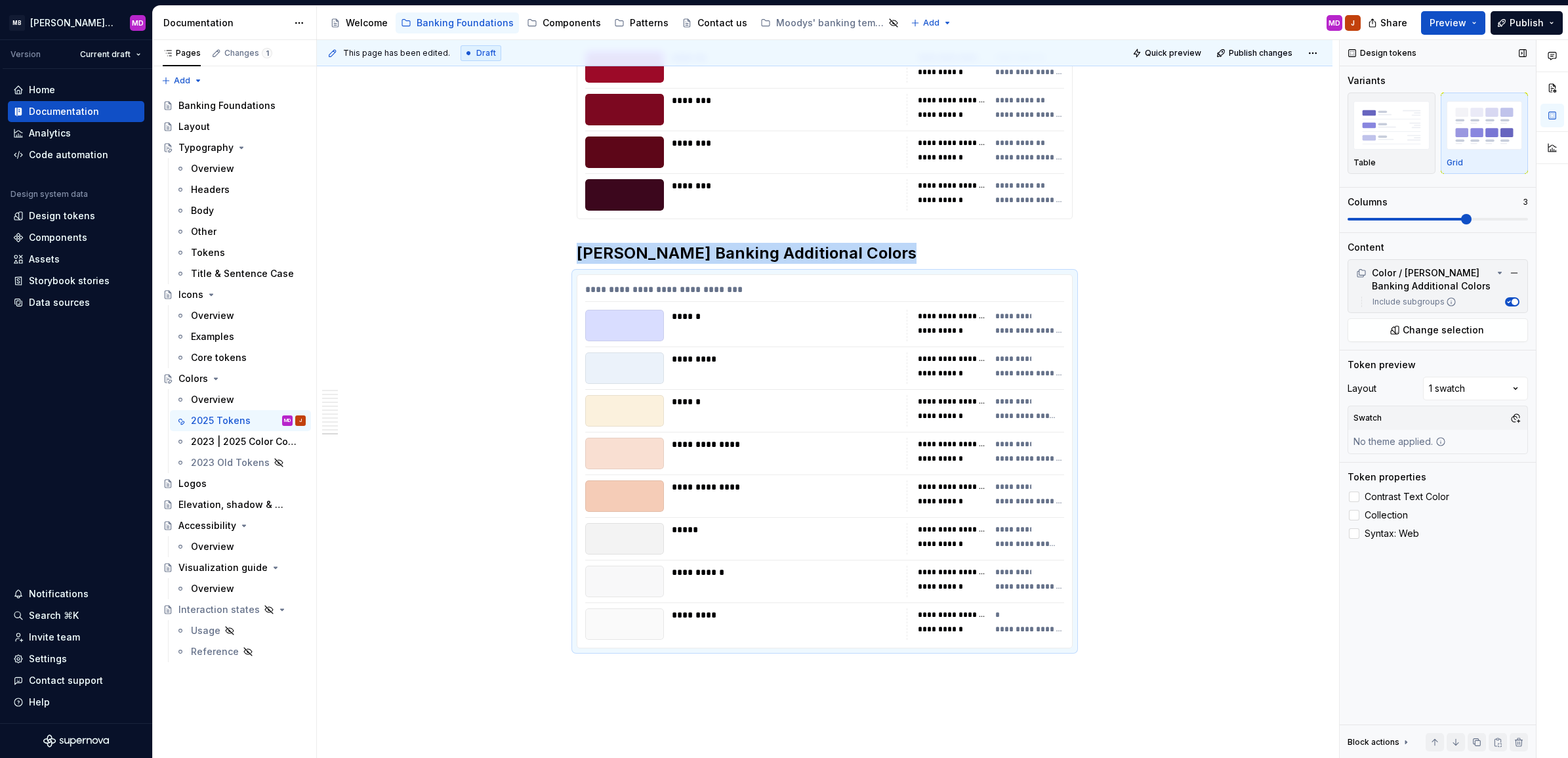
click at [226, 435] on div "2023 | 2025 Color Comparison" at bounding box center [248, 441] width 115 height 13
type textarea "*"
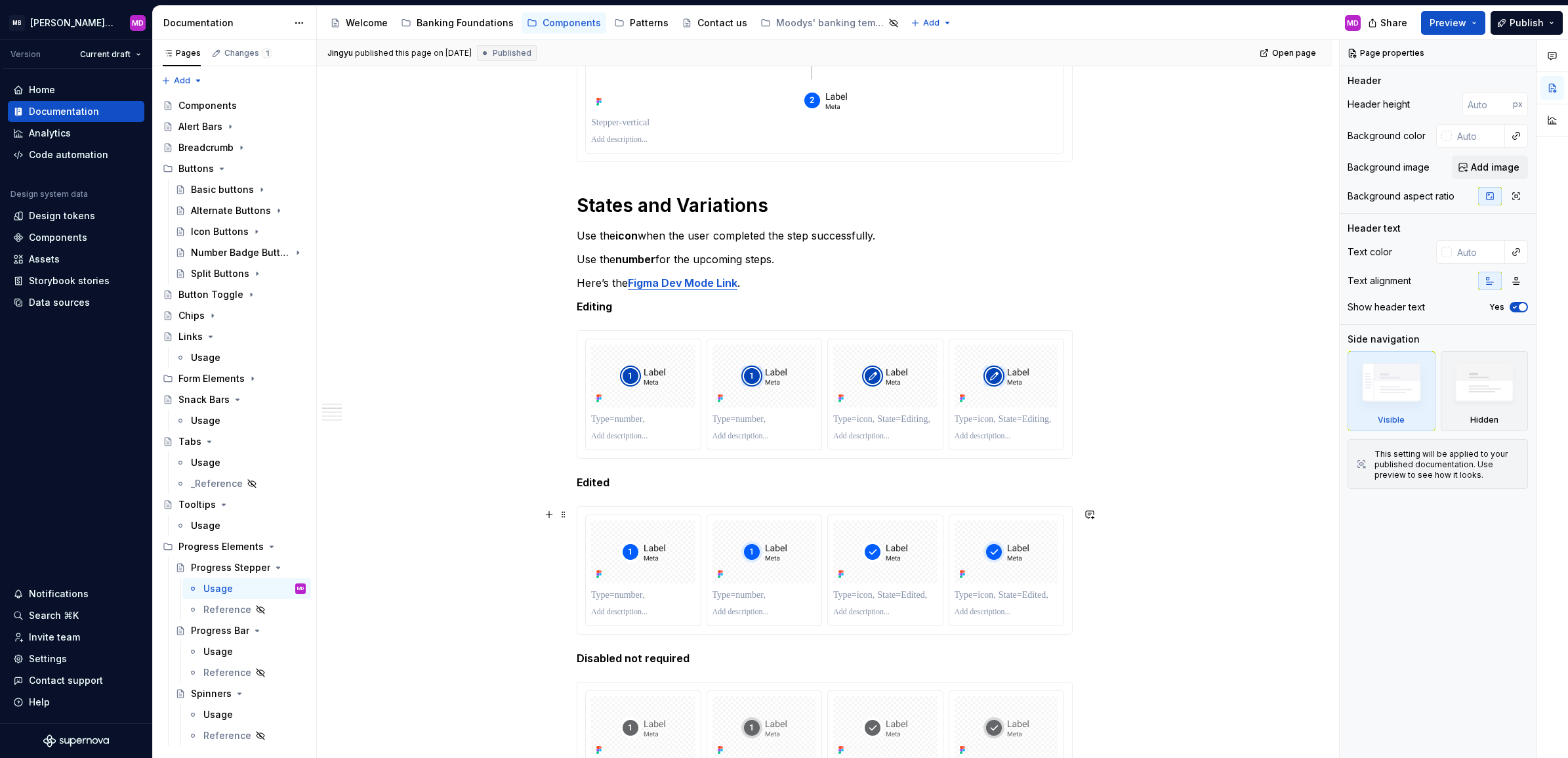
scroll to position [574, 0]
click at [453, 24] on div "Banking Foundations" at bounding box center [465, 22] width 97 height 13
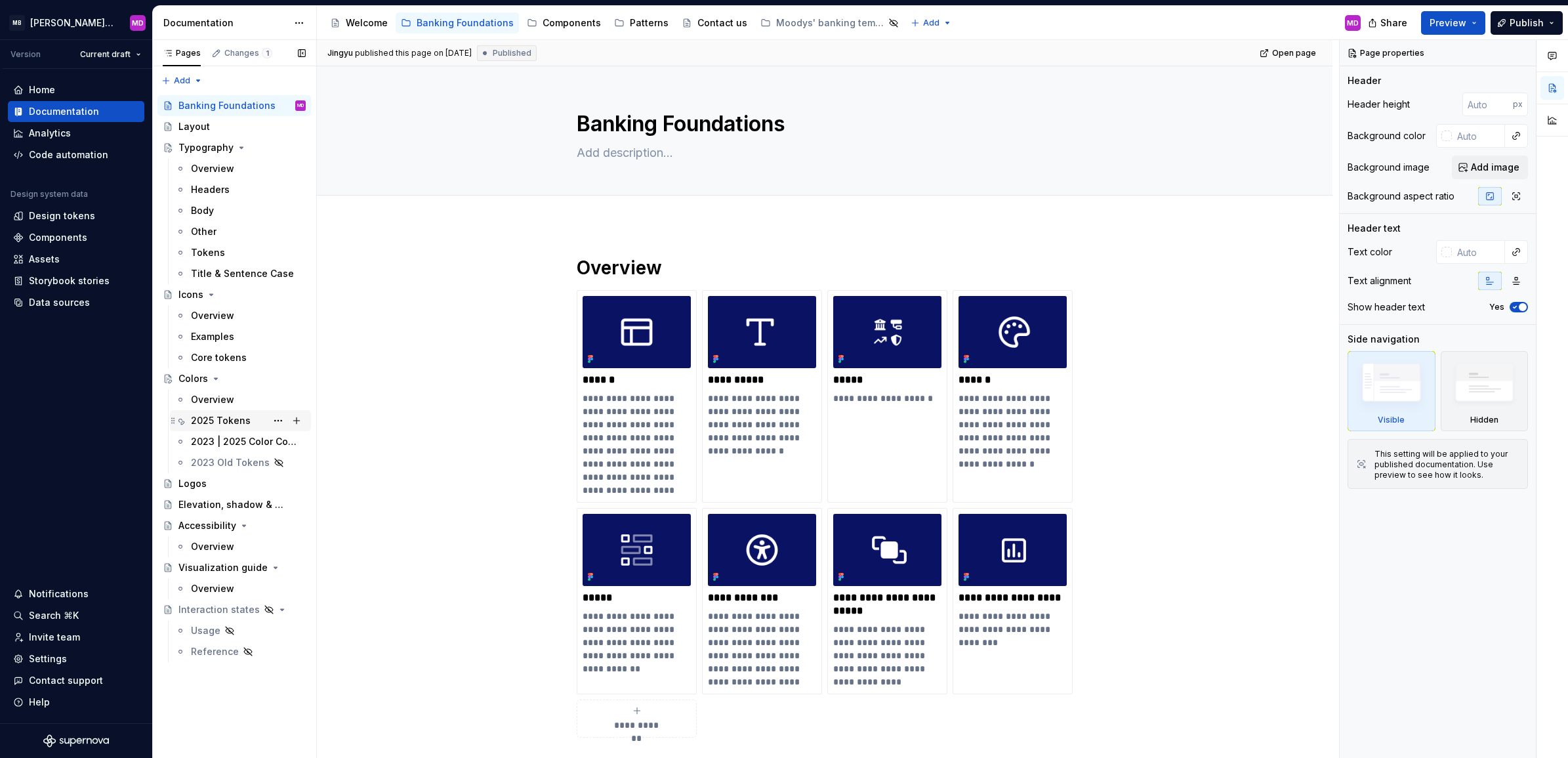
click at [211, 424] on div "2025 Tokens" at bounding box center [221, 420] width 60 height 13
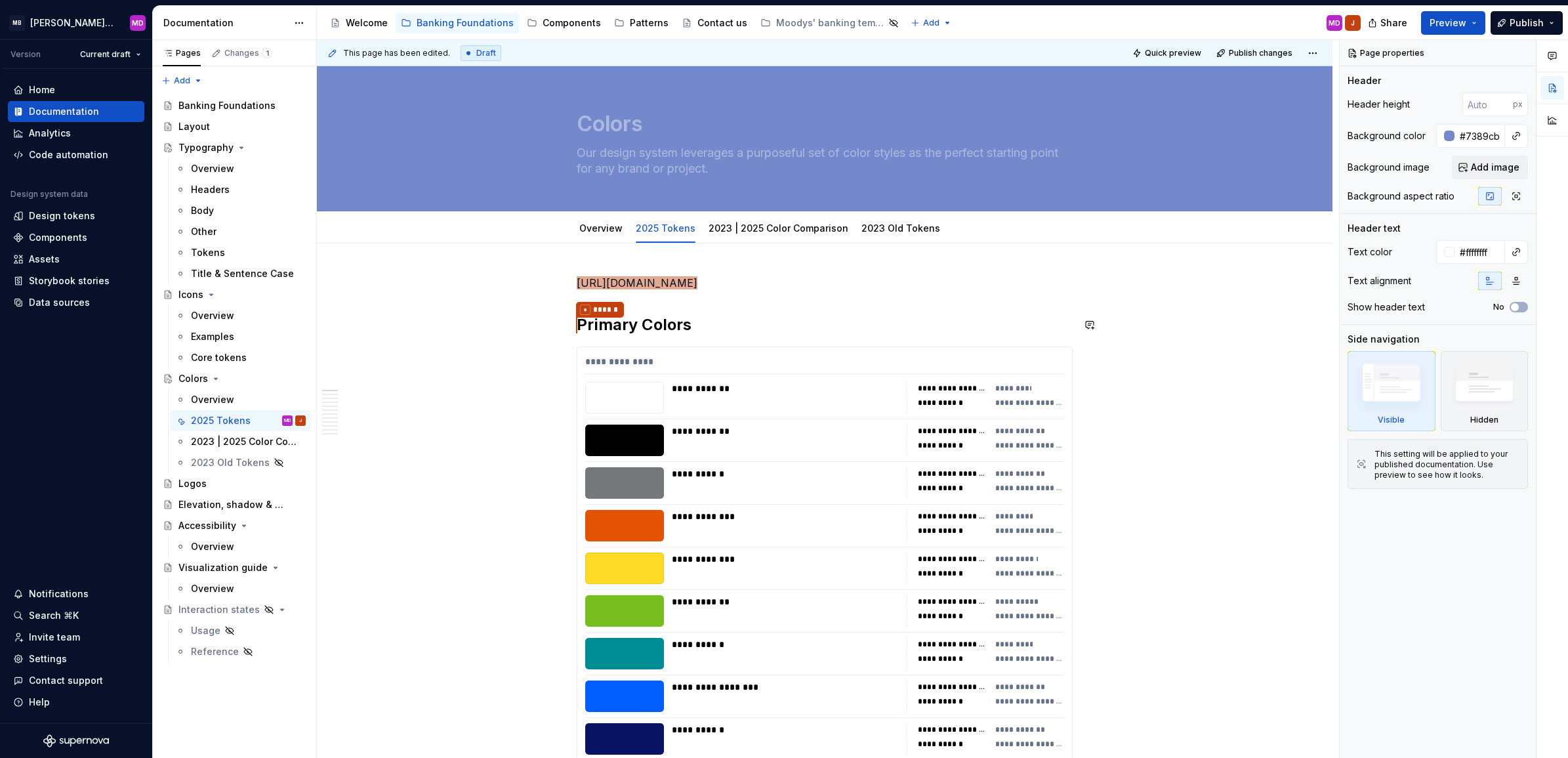
type textarea "*"
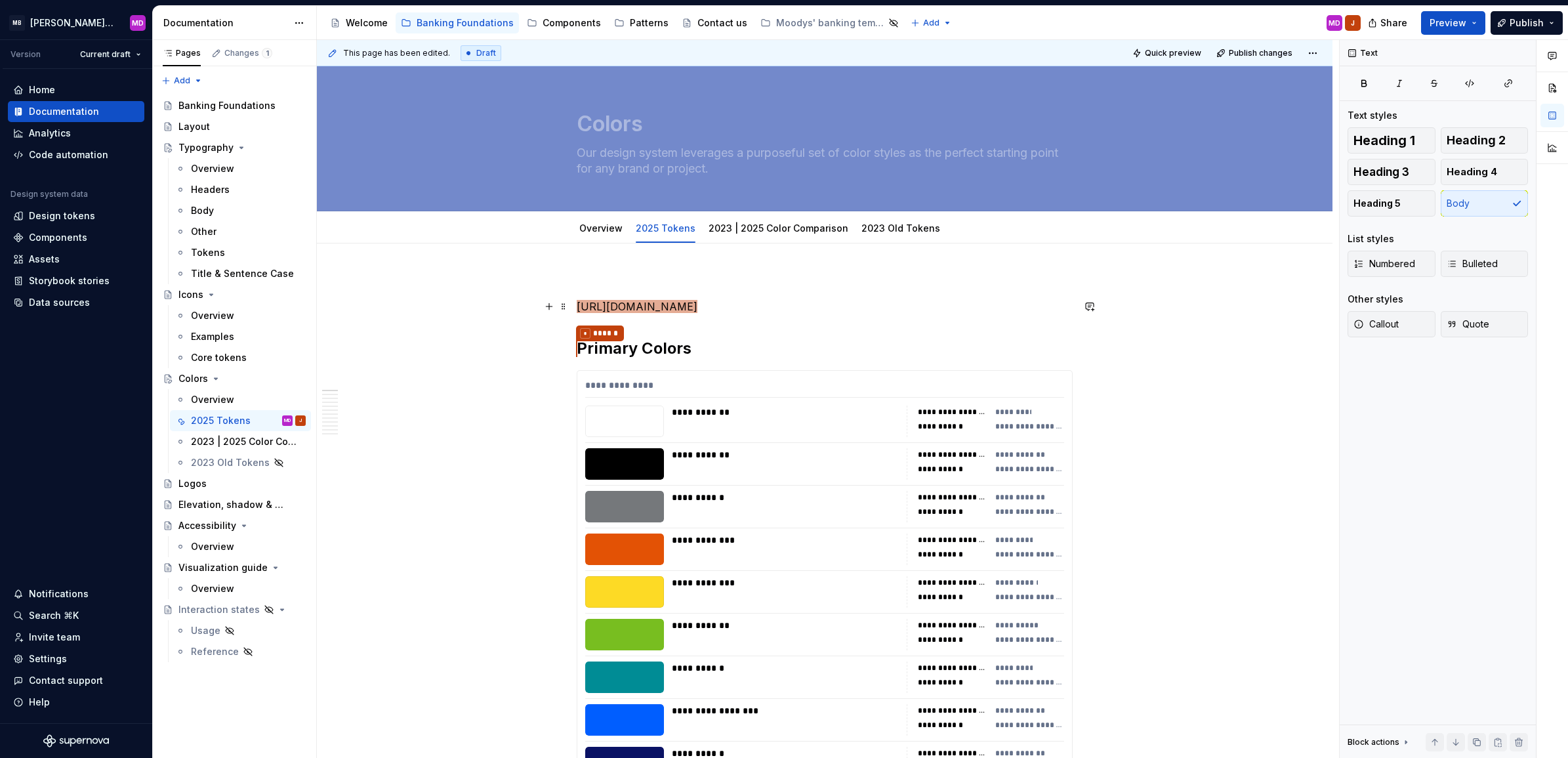
click at [655, 300] on span "[URL][DOMAIN_NAME]" at bounding box center [638, 306] width 121 height 13
type textarea "*"
click at [589, 281] on p "For more reference please visit [PERSON_NAME] [GEOGRAPHIC_DATA]" at bounding box center [825, 283] width 496 height 16
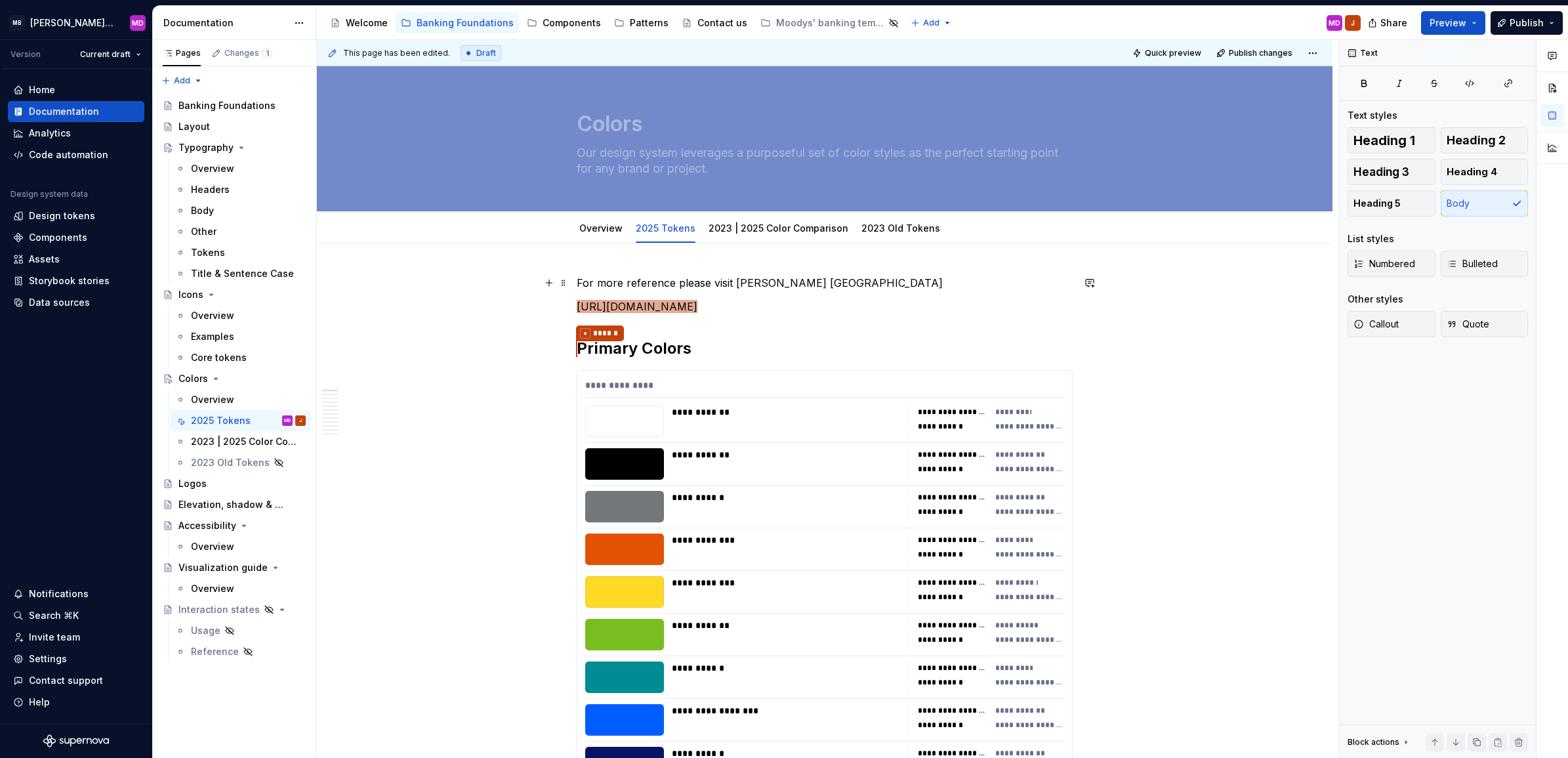
click at [748, 282] on p "For more reference please visit [PERSON_NAME] [GEOGRAPHIC_DATA]" at bounding box center [825, 283] width 496 height 16
click at [591, 280] on p "For more reference please visit [PERSON_NAME] [GEOGRAPHIC_DATA]" at bounding box center [825, 283] width 496 height 16
click at [765, 279] on p "For more reference please visit [PERSON_NAME] [GEOGRAPHIC_DATA]" at bounding box center [825, 283] width 496 height 16
click at [855, 277] on p "For more reference please visit [PERSON_NAME] [GEOGRAPHIC_DATA]" at bounding box center [825, 283] width 496 height 16
click at [615, 312] on span "[URL][DOMAIN_NAME]" at bounding box center [638, 306] width 121 height 13
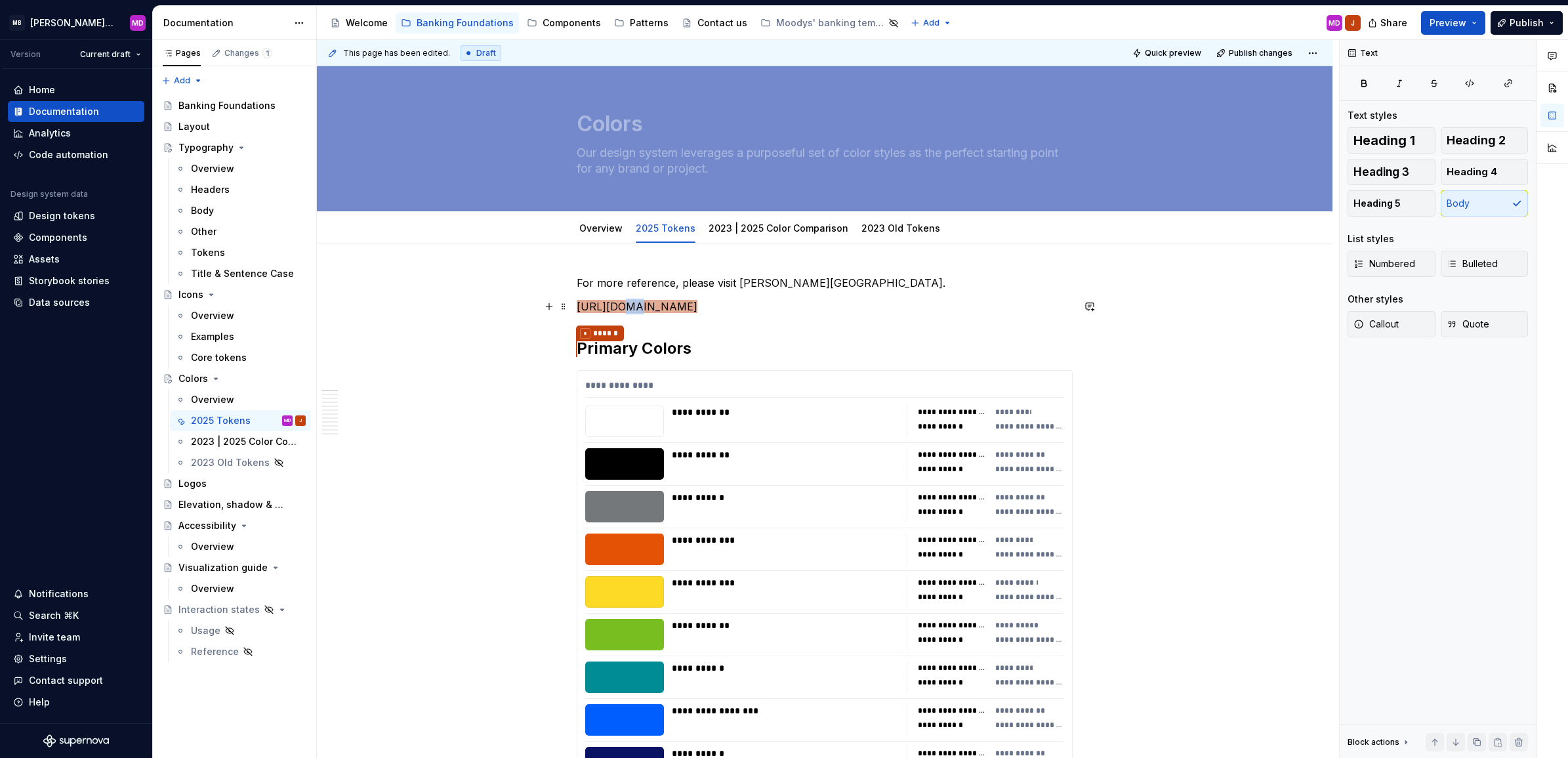
click at [615, 312] on span "[URL][DOMAIN_NAME]" at bounding box center [638, 306] width 121 height 13
copy span "[URL][DOMAIN_NAME]"
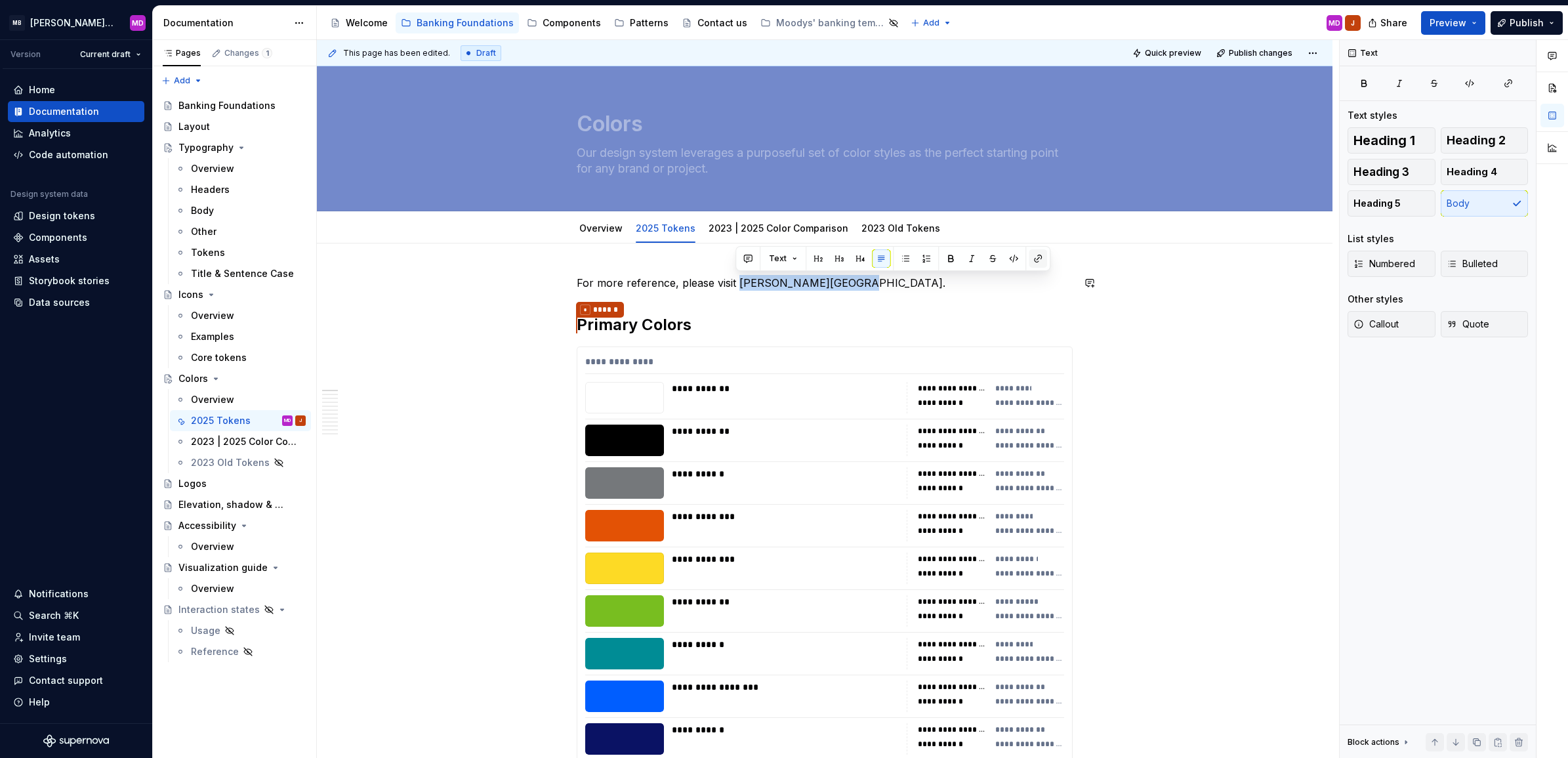
click at [1032, 264] on button "button" at bounding box center [1038, 258] width 18 height 18
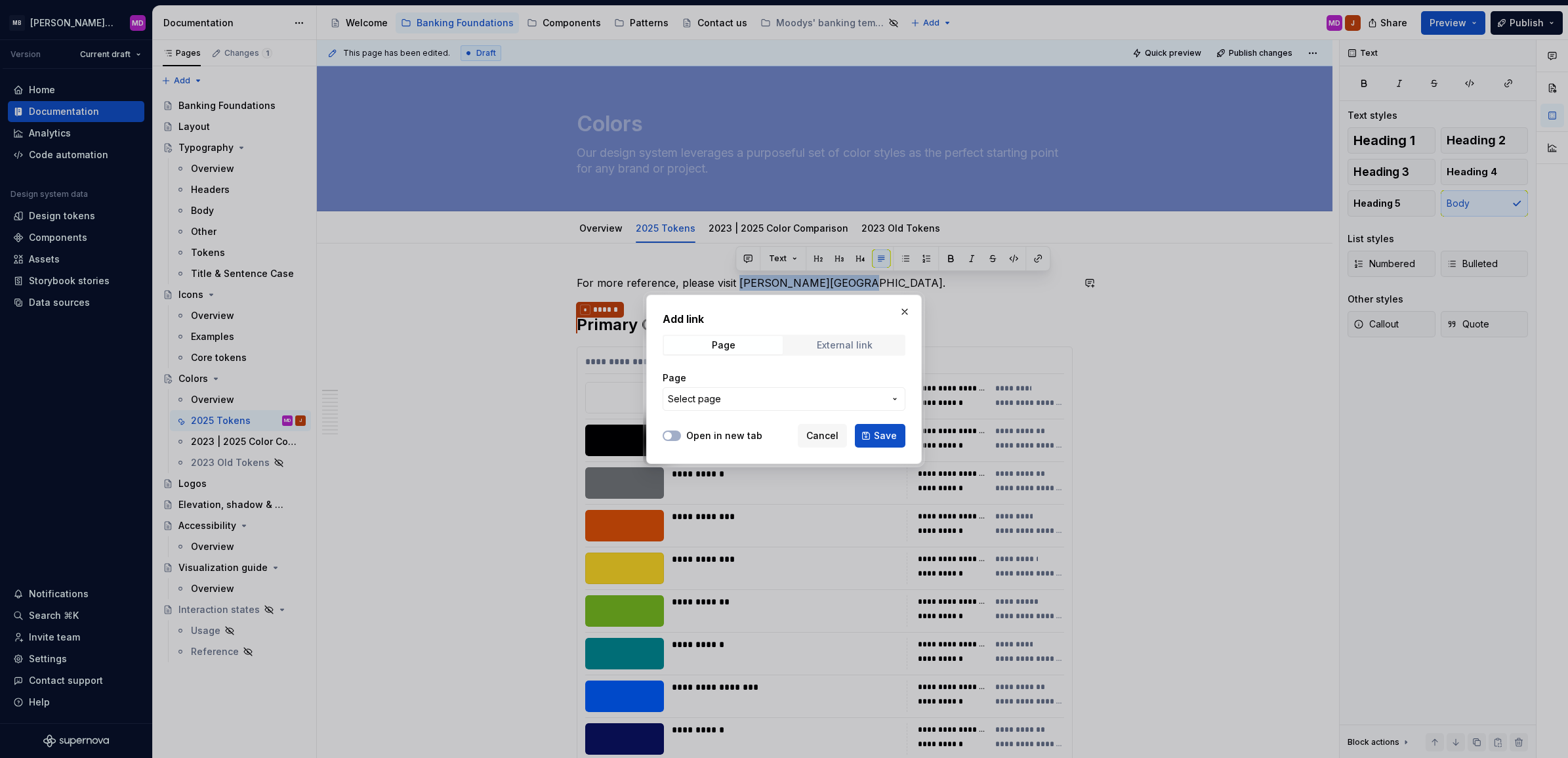
click at [832, 345] on div "External link" at bounding box center [845, 345] width 56 height 10
click at [732, 395] on input "URL" at bounding box center [784, 399] width 243 height 24
paste input "[URL][DOMAIN_NAME]"
type input "[URL][DOMAIN_NAME]"
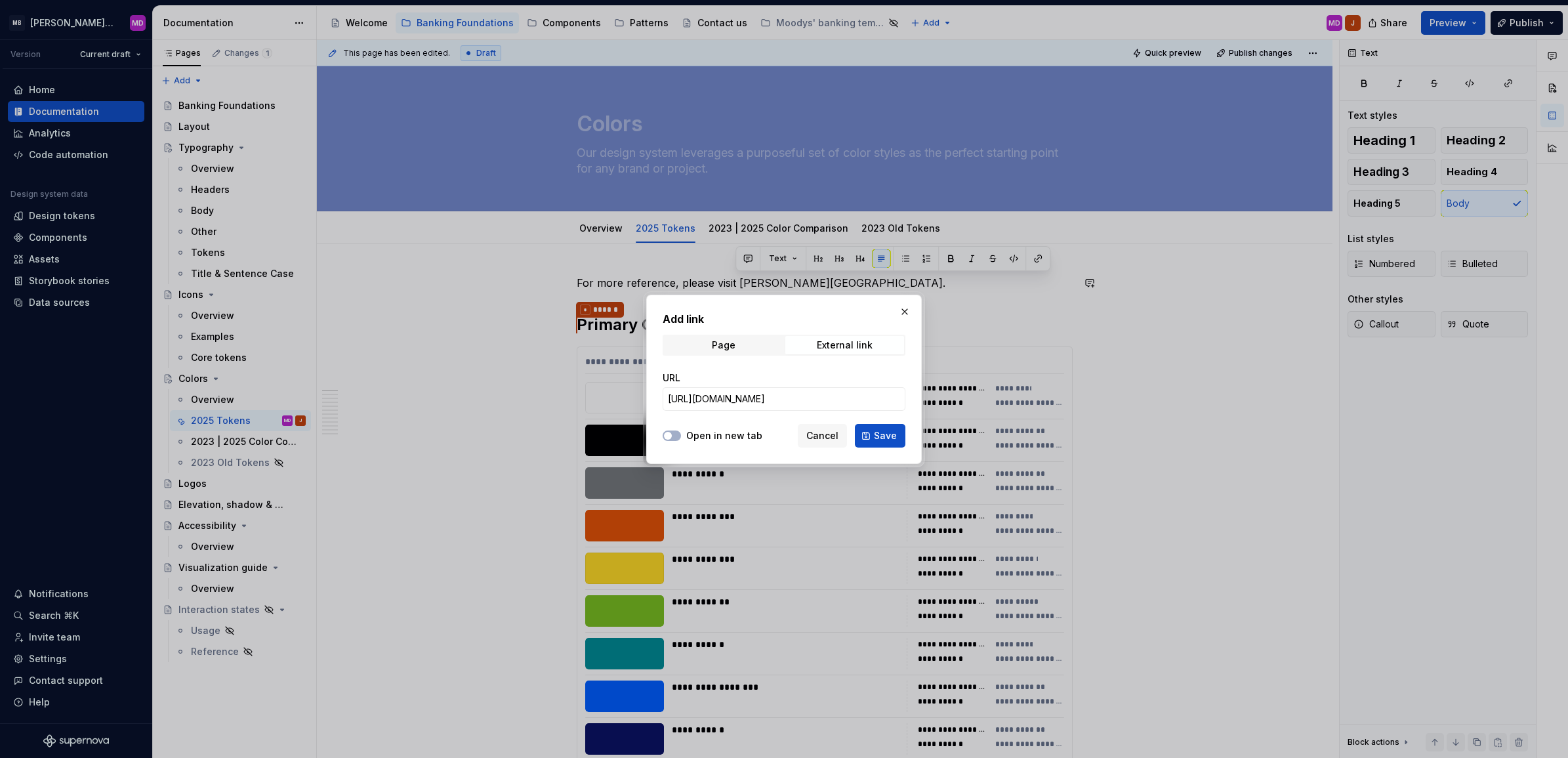
click at [712, 438] on label "Open in new tab" at bounding box center [725, 435] width 76 height 13
click at [681, 438] on button "Open in new tab" at bounding box center [672, 435] width 18 height 10
click at [878, 435] on span "Save" at bounding box center [886, 435] width 23 height 13
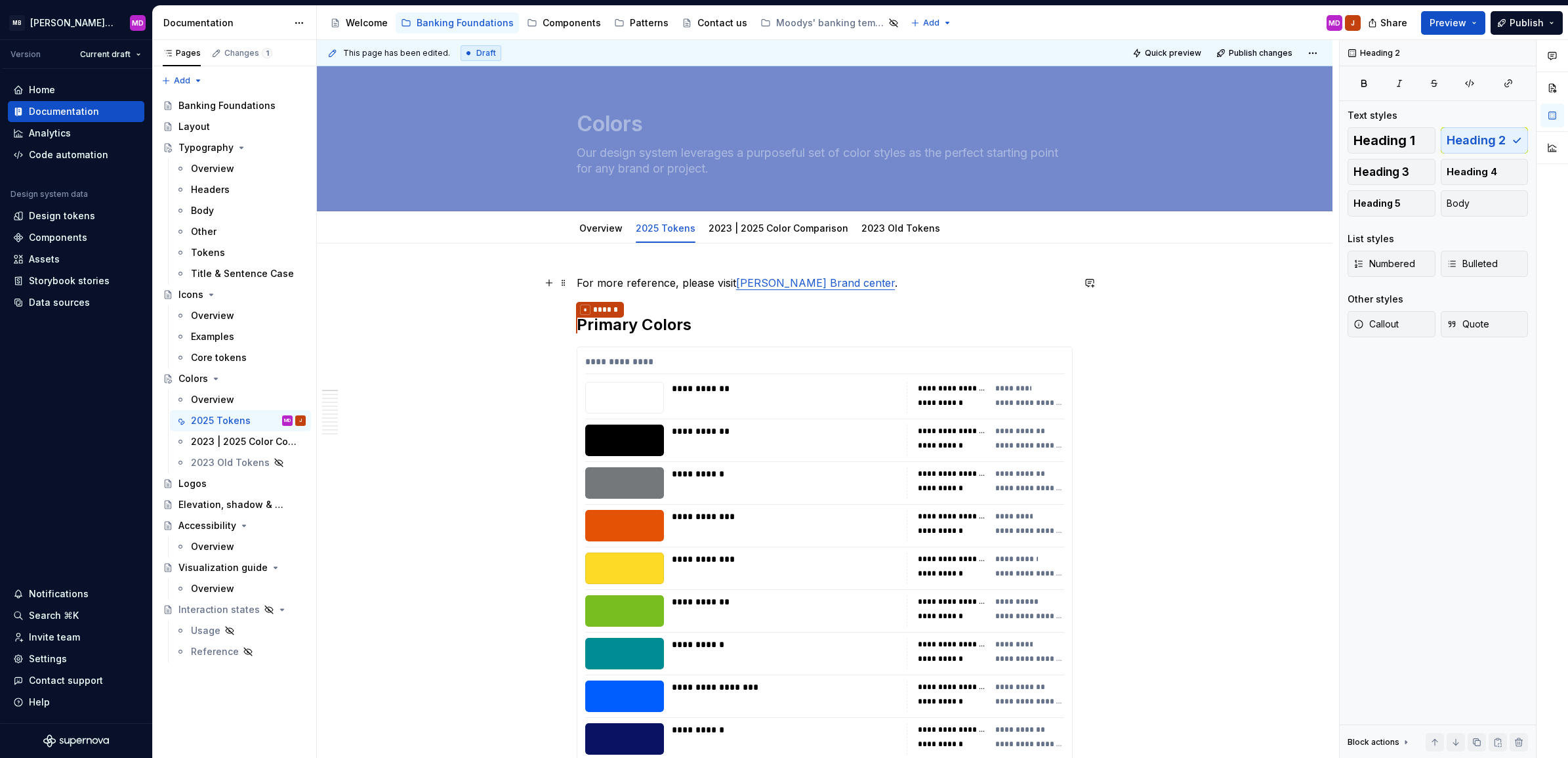
click at [635, 287] on p "For more reference, please visit [PERSON_NAME][GEOGRAPHIC_DATA] ." at bounding box center [825, 283] width 496 height 16
drag, startPoint x: 635, startPoint y: 287, endPoint x: 652, endPoint y: 275, distance: 20.8
click at [635, 288] on p "For more reference, please visit [PERSON_NAME][GEOGRAPHIC_DATA] ." at bounding box center [825, 283] width 496 height 16
drag, startPoint x: 868, startPoint y: 282, endPoint x: 845, endPoint y: 280, distance: 23.1
click at [868, 282] on p "For more details, please visit [PERSON_NAME][GEOGRAPHIC_DATA] ." at bounding box center [825, 283] width 496 height 16
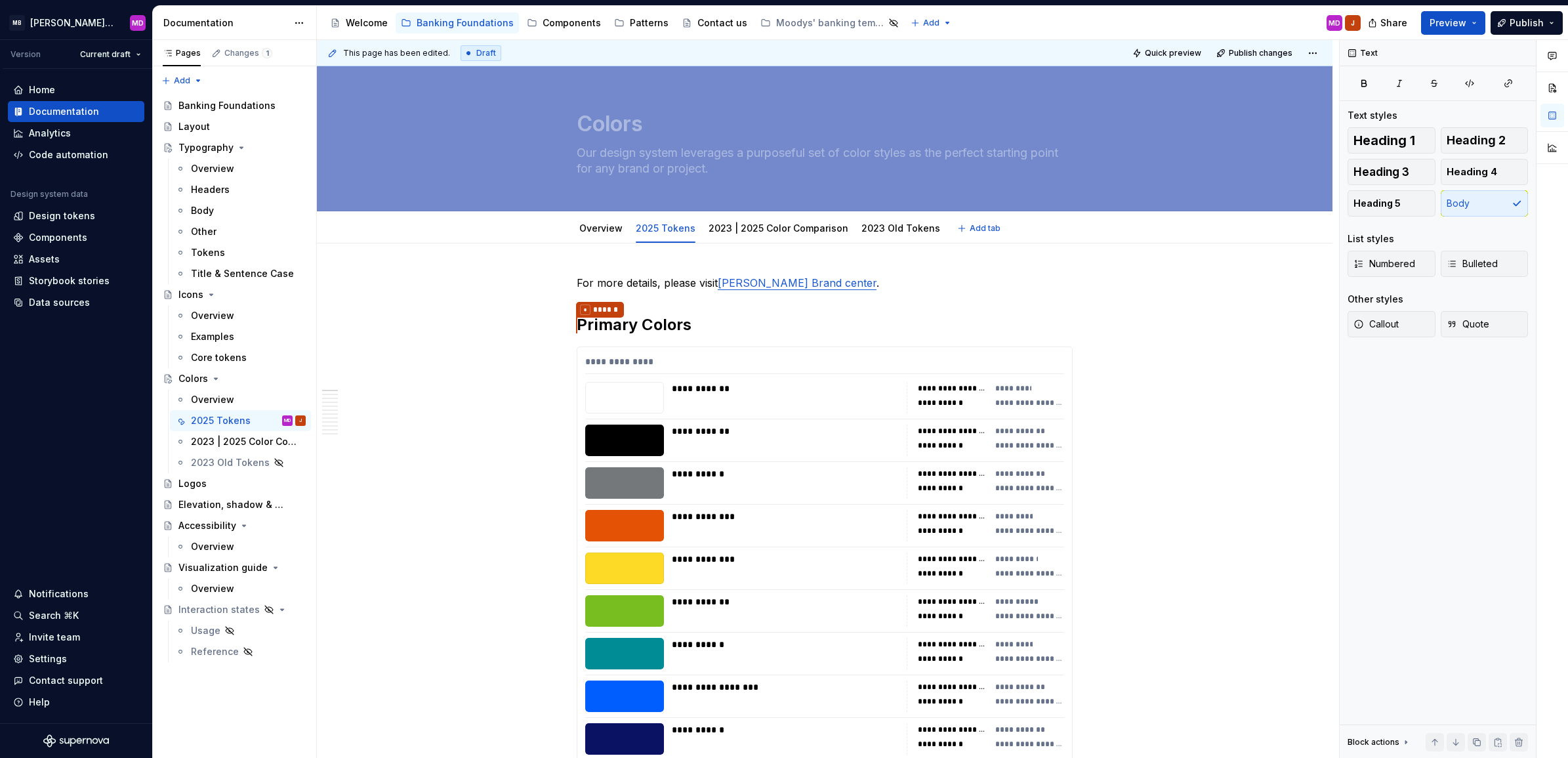
type textarea "*"
